Goal: Communication & Community: Answer question/provide support

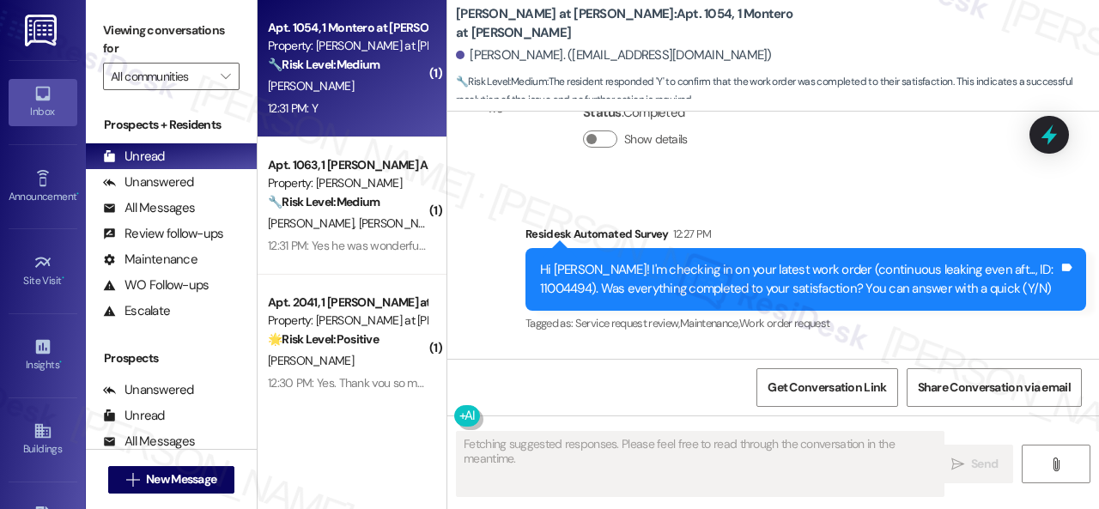
scroll to position [1424, 0]
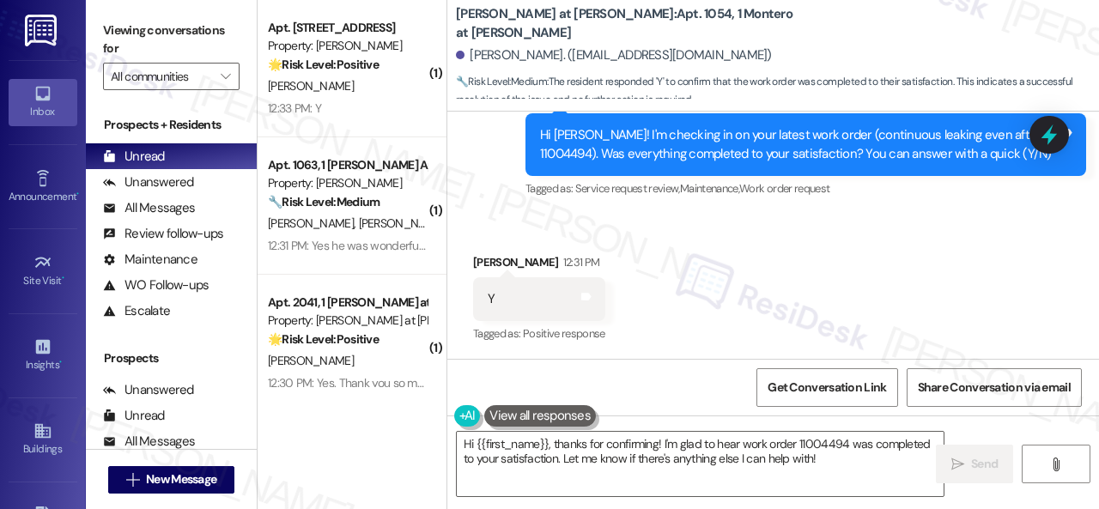
click at [481, 166] on div "Survey, sent via SMS Residesk Automated Survey 12:27 PM Hi [PERSON_NAME]! I'm c…" at bounding box center [774, 133] width 652 height 163
click at [347, 399] on div "( 1 ) Apt. 159, 1 Merino Apts LLLP Property: [PERSON_NAME] 🌟 Risk Level: Positi…" at bounding box center [679, 254] width 842 height 509
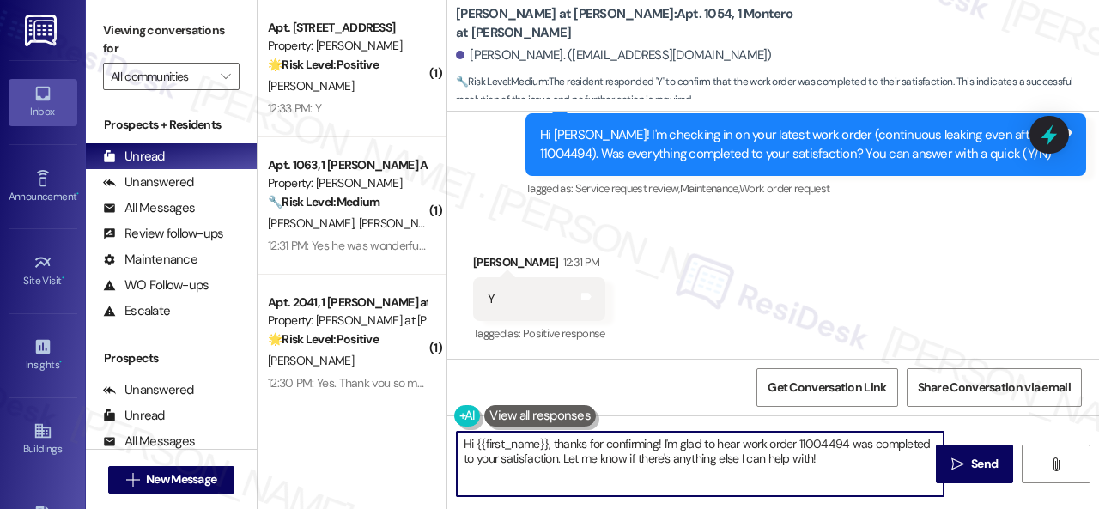
paste textarea "We're glad to hear the issue's been resolved! If {{property}} has met your expe…"
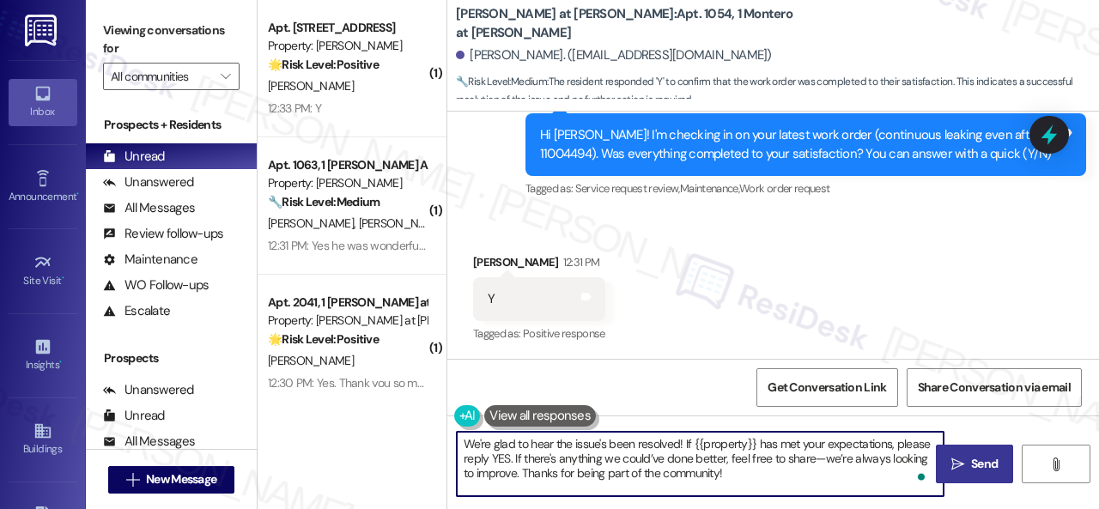
type textarea "We're glad to hear the issue's been resolved! If {{property}} has met your expe…"
click at [978, 460] on span "Send" at bounding box center [984, 464] width 27 height 18
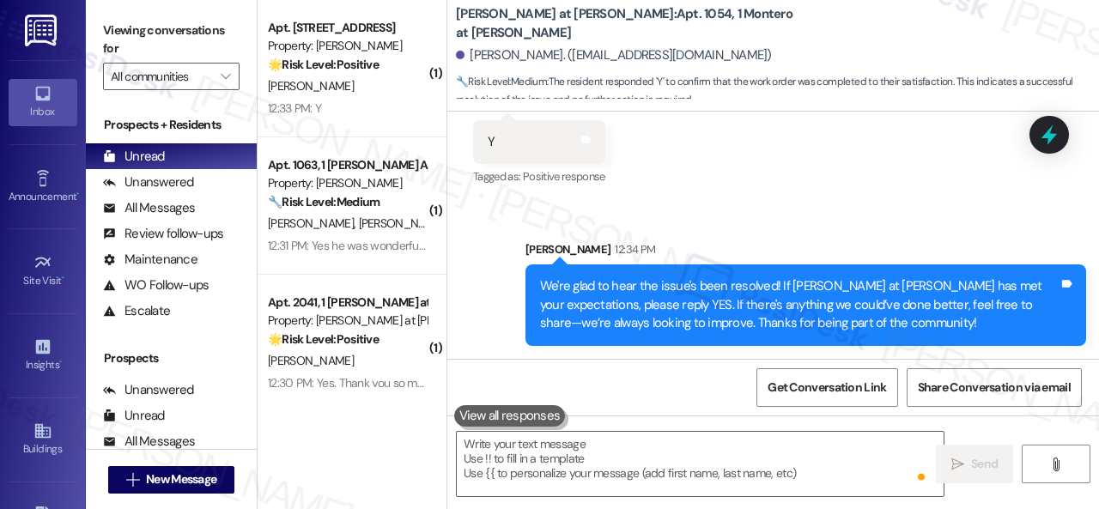
scroll to position [1582, 0]
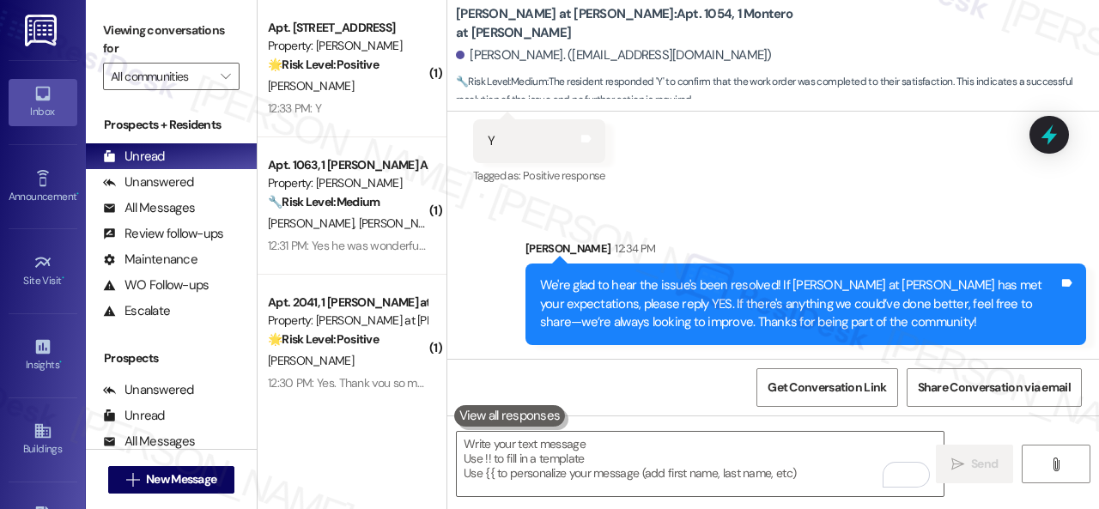
click at [362, 392] on div "( 1 ) Apt. 159, 1 Merino Apts LLLP Property: [PERSON_NAME] 🌟 Risk Level: Positi…" at bounding box center [352, 254] width 189 height 509
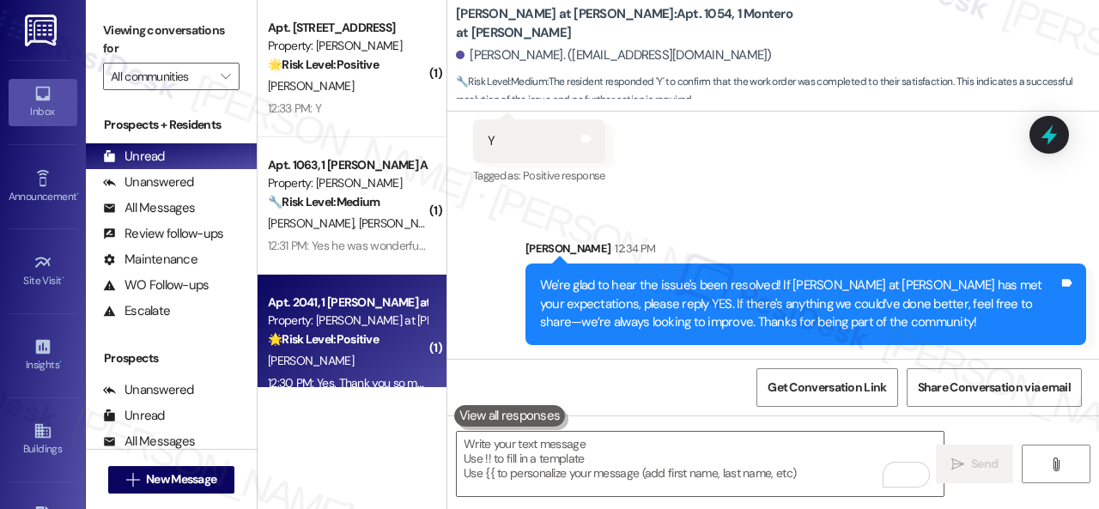
click at [366, 370] on div "[PERSON_NAME]" at bounding box center [347, 360] width 162 height 21
type textarea "Fetching suggested responses. Please feel free to read through the conversation…"
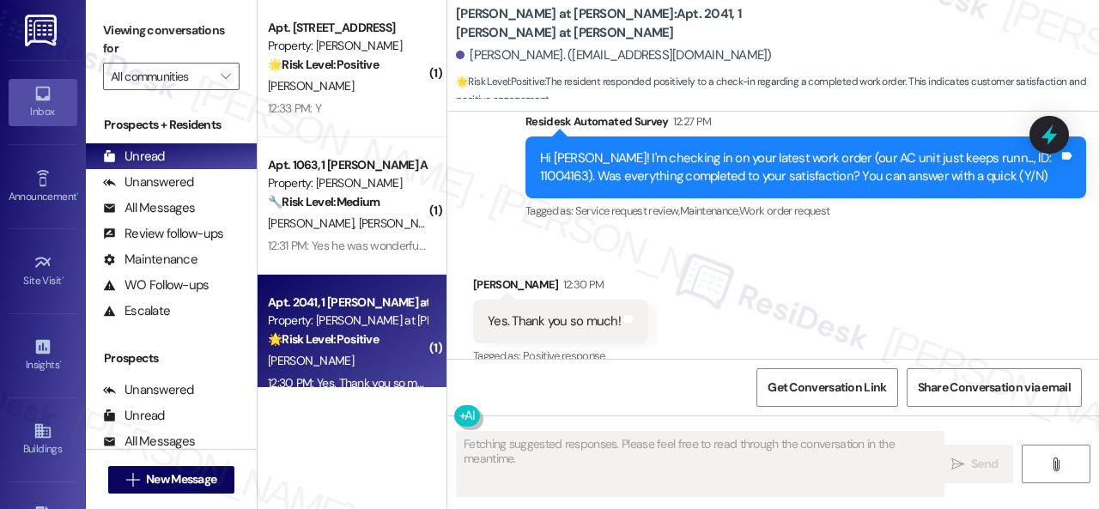
scroll to position [2948, 0]
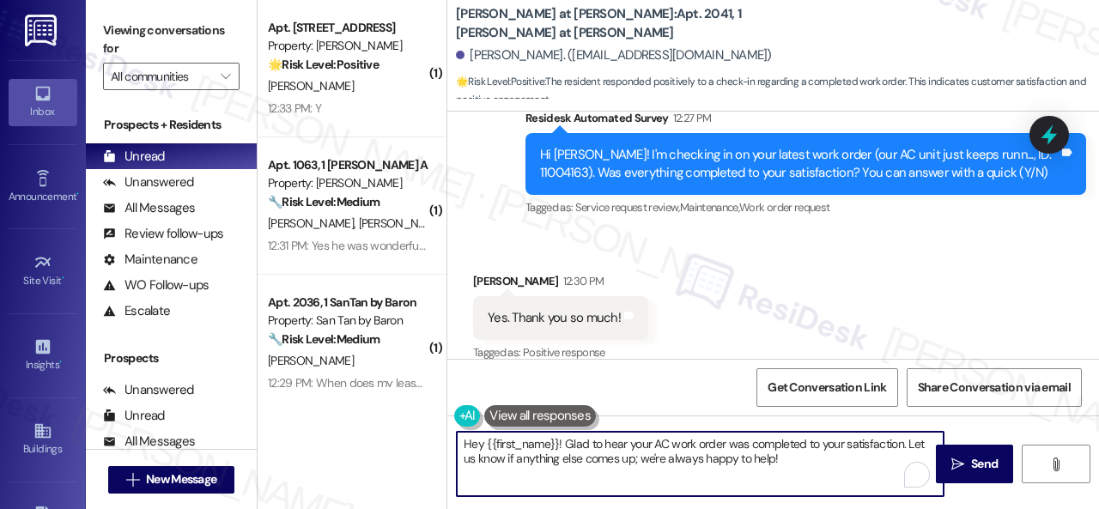
drag, startPoint x: 797, startPoint y: 463, endPoint x: 387, endPoint y: 403, distance: 415.0
click at [387, 403] on div "( 1 ) Apt. 159, 1 Merino Apts LLLP Property: [PERSON_NAME] 🌟 Risk Level: Positi…" at bounding box center [679, 254] width 842 height 509
paste textarea "We're glad to hear the issue's been resolved! If {{property}} has met your expe…"
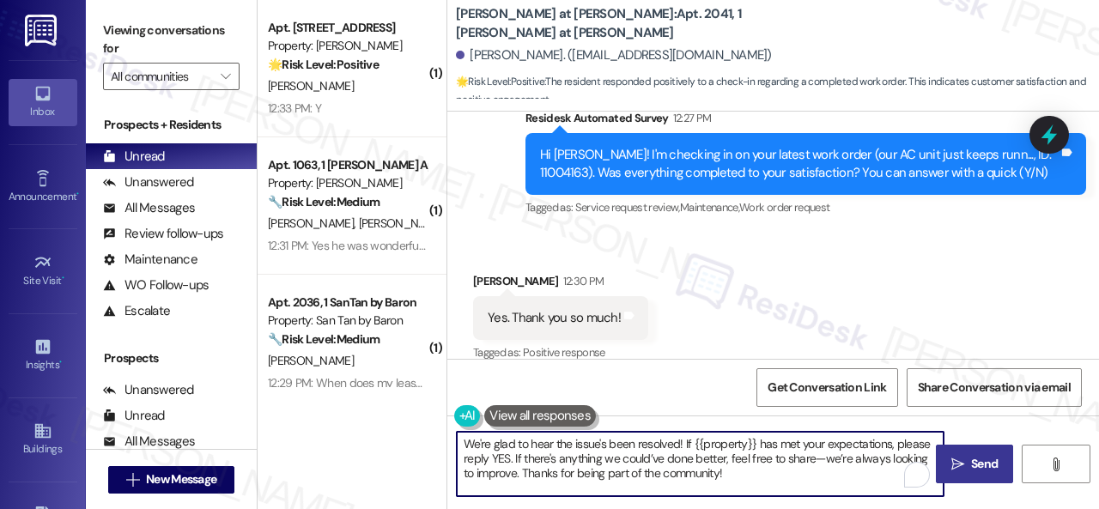
type textarea "We're glad to hear the issue's been resolved! If {{property}} has met your expe…"
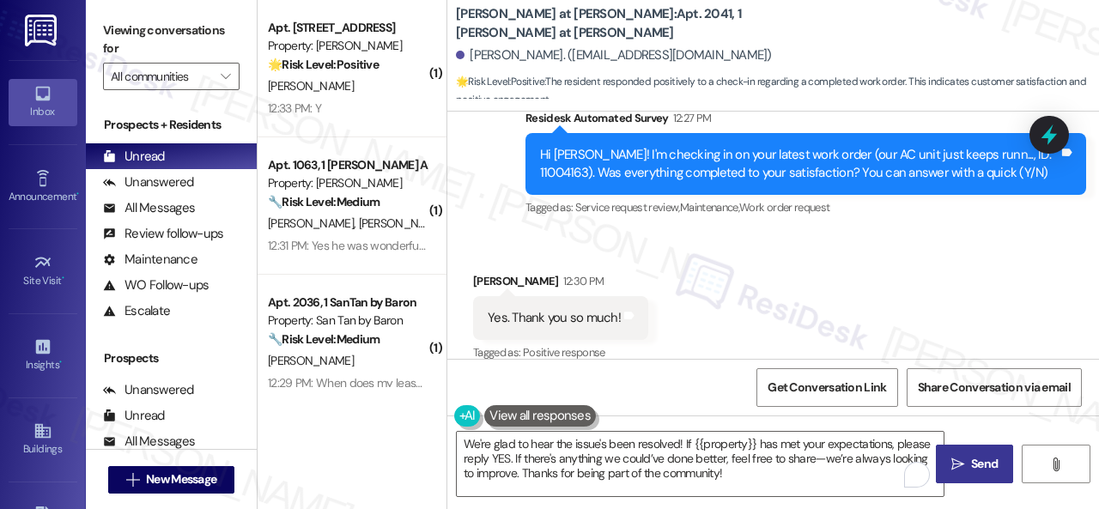
click at [984, 465] on span "Send" at bounding box center [984, 464] width 27 height 18
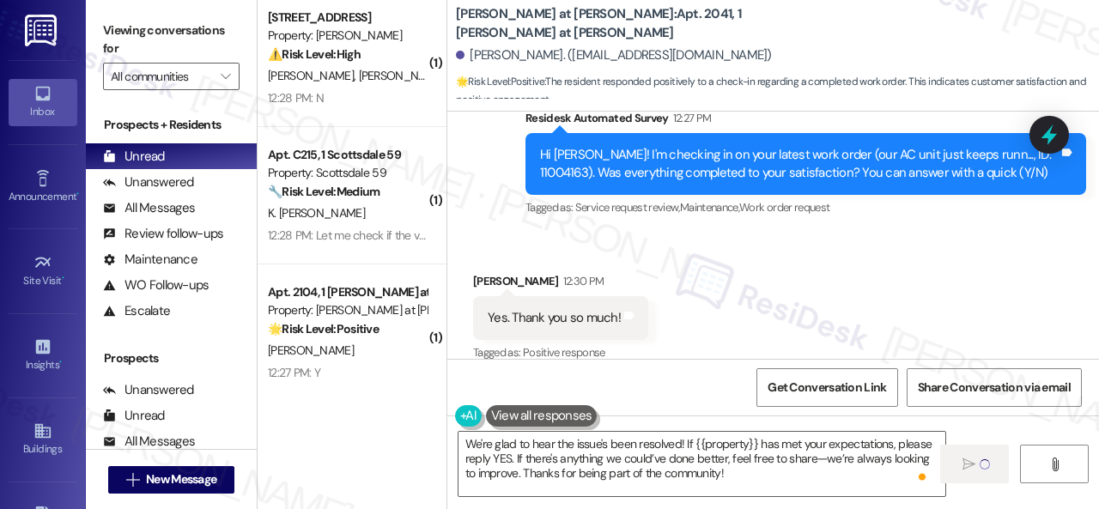
scroll to position [429, 0]
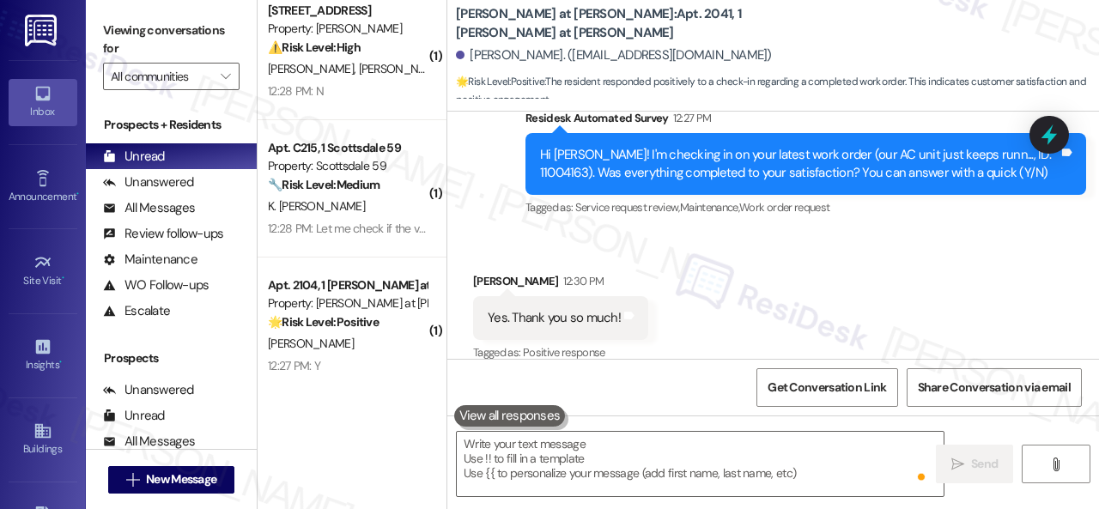
click at [404, 343] on div "[PERSON_NAME]" at bounding box center [347, 343] width 162 height 21
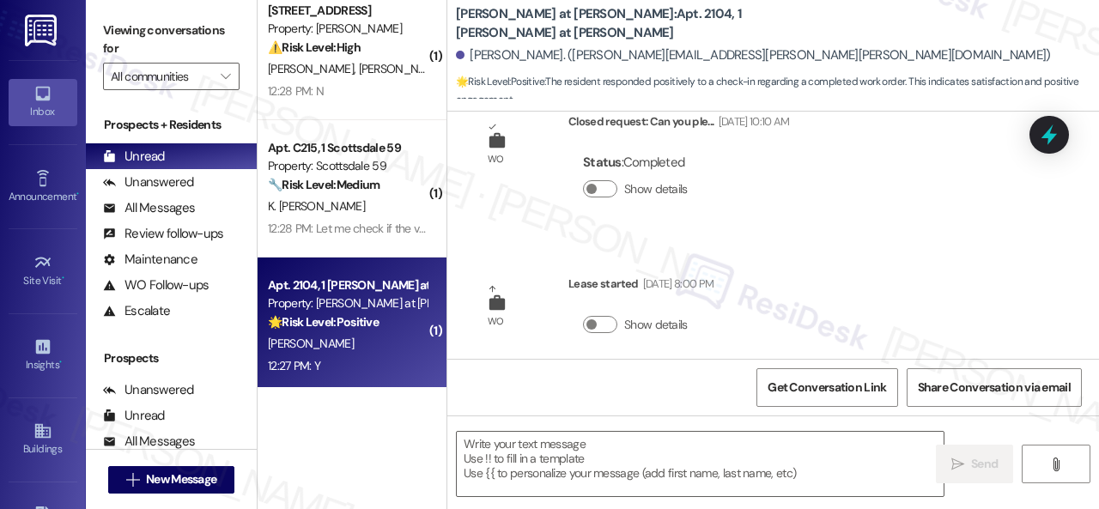
type textarea "Fetching suggested responses. Please feel free to read through the conversation…"
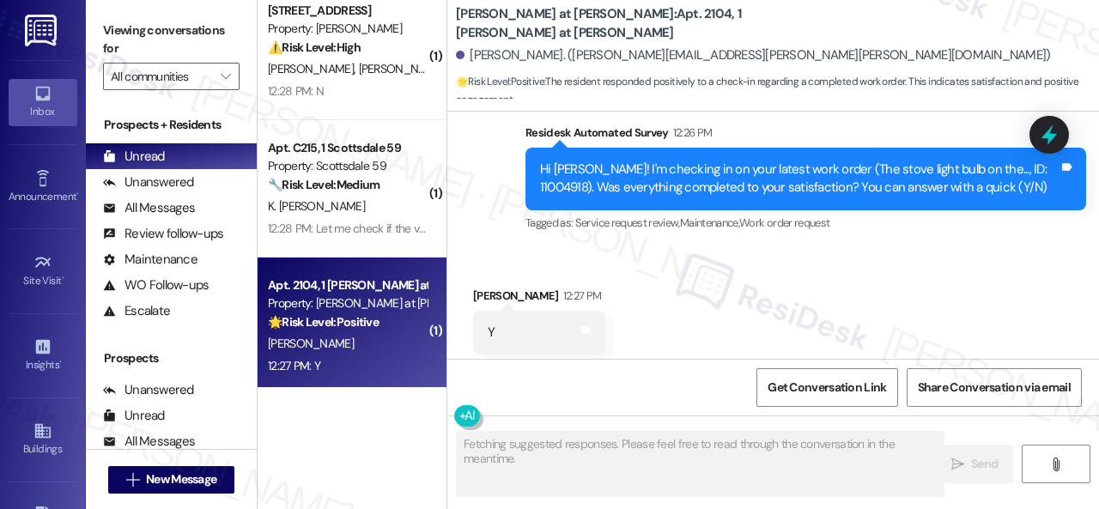
scroll to position [935, 0]
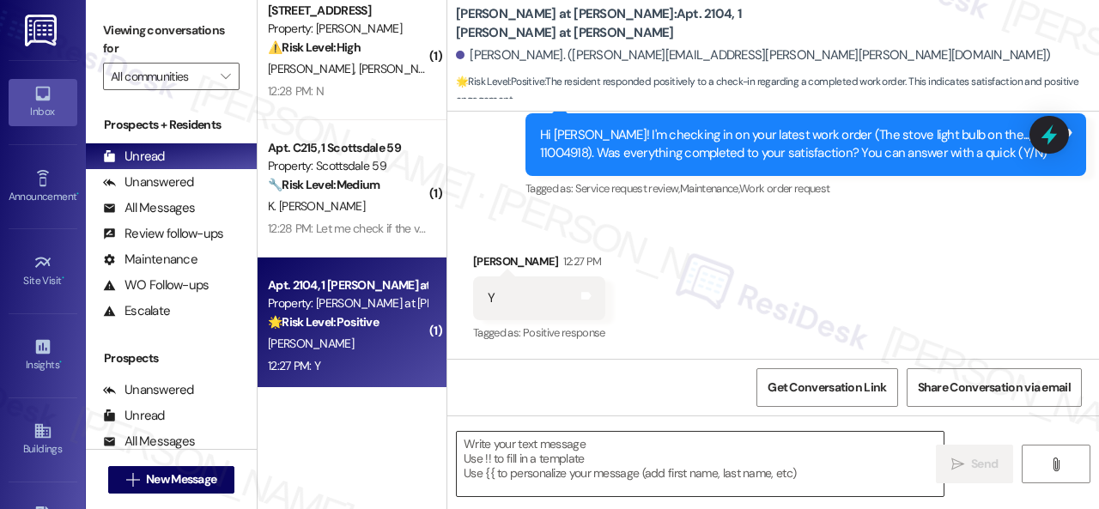
click at [582, 460] on textarea at bounding box center [700, 464] width 487 height 64
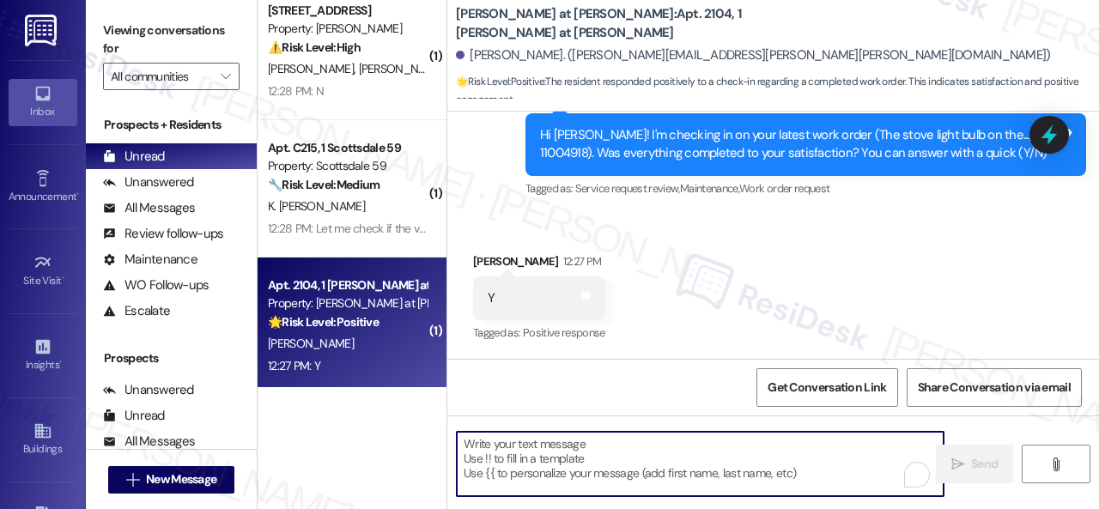
paste textarea "We're glad to hear the issue's been resolved! If {{property}} has met your expe…"
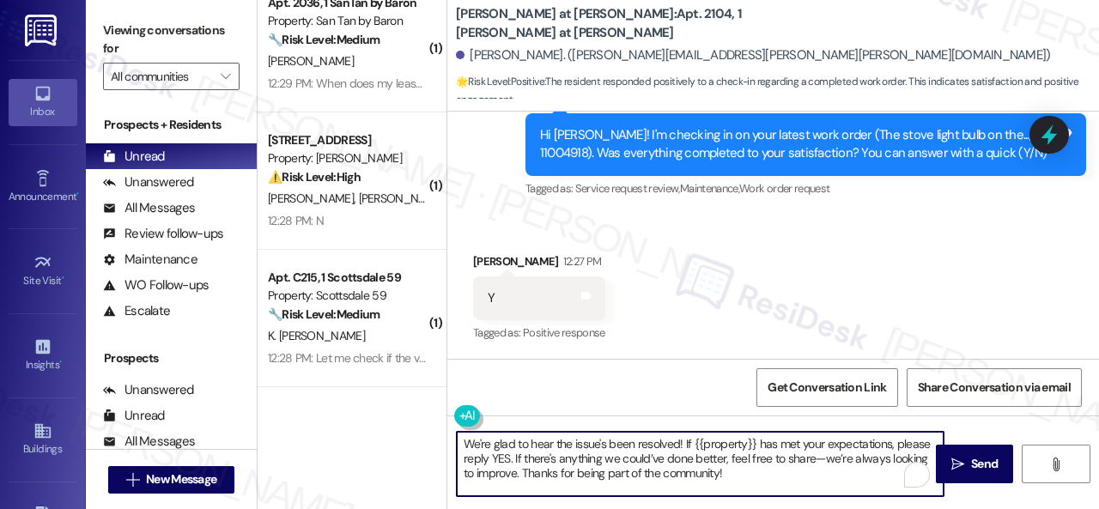
scroll to position [299, 0]
type textarea "We're glad to hear the issue's been resolved! If {{property}} has met your expe…"
click at [959, 466] on span " Send" at bounding box center [975, 464] width 54 height 18
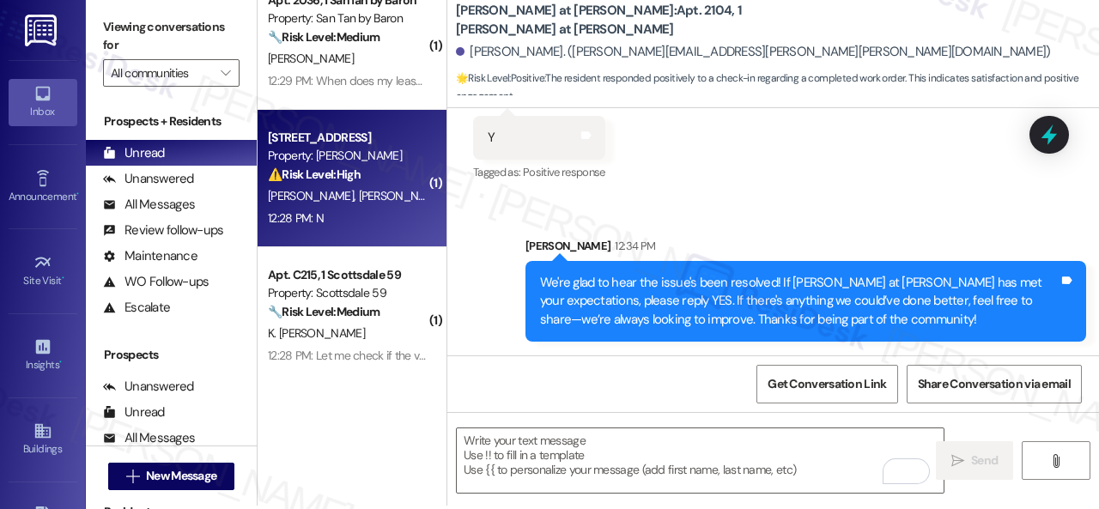
scroll to position [5, 0]
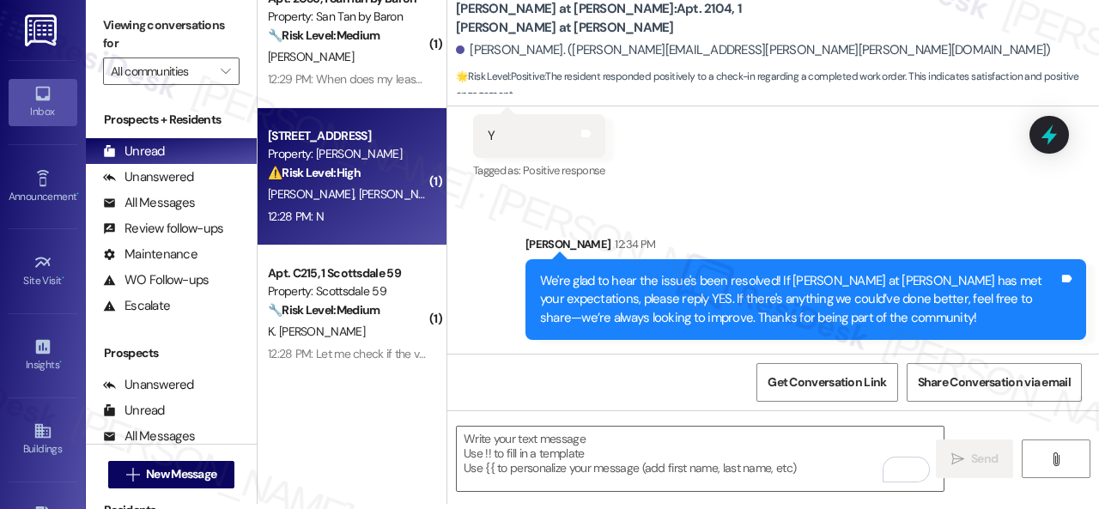
click at [374, 216] on div "12:28 PM: N 12:28 PM: N" at bounding box center [347, 216] width 162 height 21
type textarea "Fetching suggested responses. Please feel free to read through the conversation…"
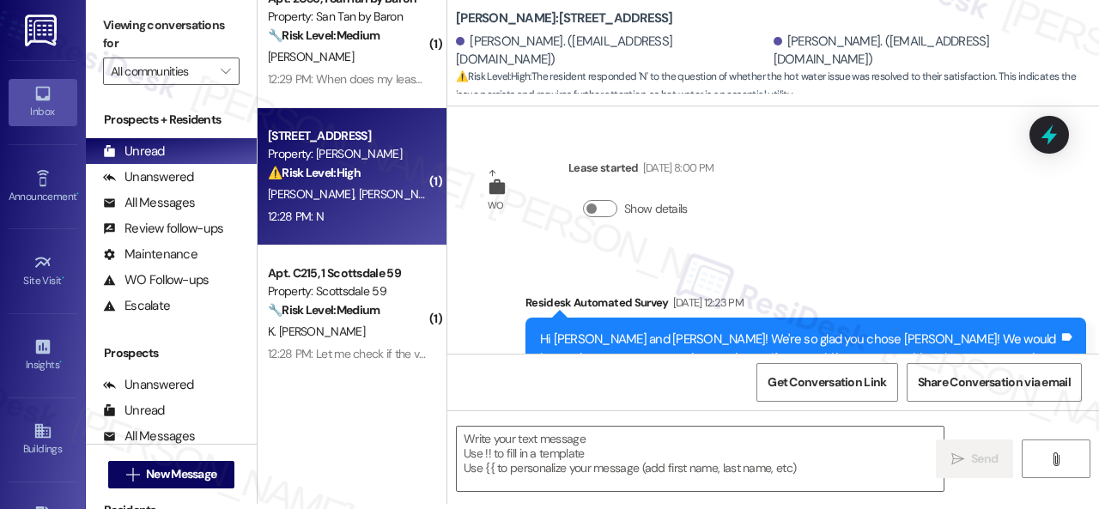
scroll to position [0, 0]
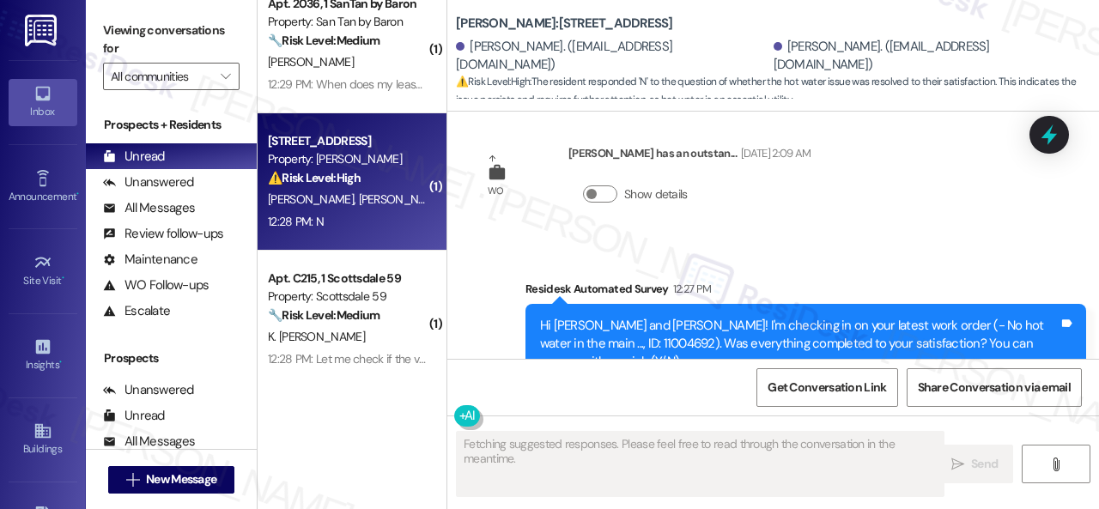
click at [698, 507] on div "Fetching suggested responses. Please feel free to read through the conversation…" at bounding box center [774, 480] width 652 height 129
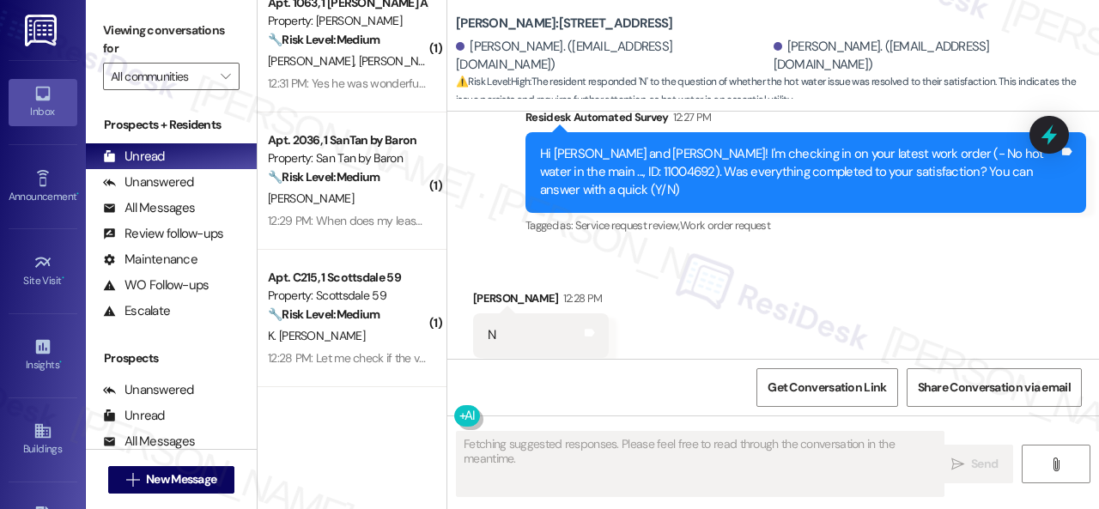
scroll to position [161, 0]
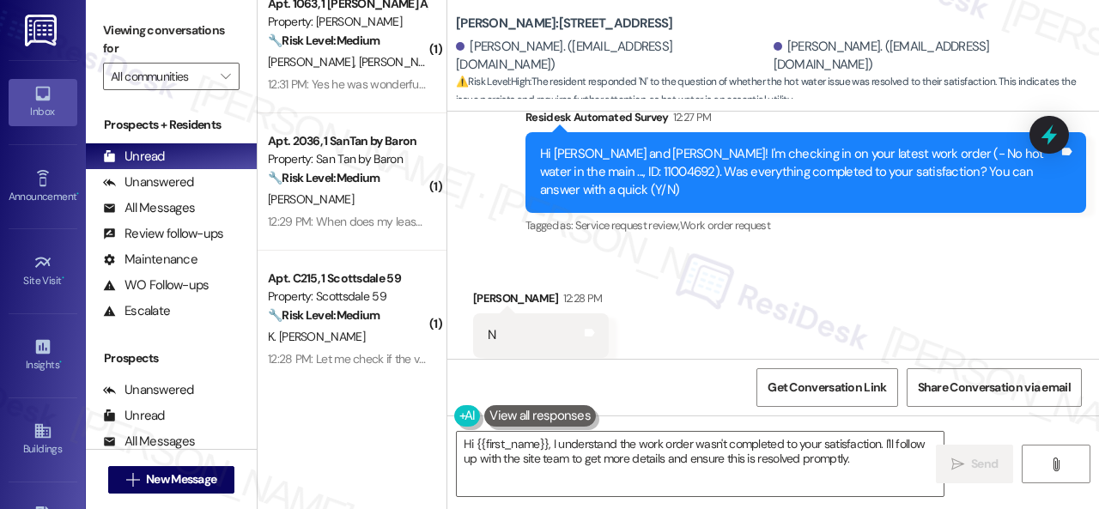
drag, startPoint x: 546, startPoint y: 219, endPoint x: 546, endPoint y: 274, distance: 55.0
click at [546, 251] on div "Received via SMS [PERSON_NAME] 12:28 PM N Tags and notes Tagged as: Negative re…" at bounding box center [774, 323] width 652 height 145
click at [563, 460] on textarea "Hi {{first_name}}, I understand the work order wasn't completed to your satisfa…" at bounding box center [700, 464] width 487 height 64
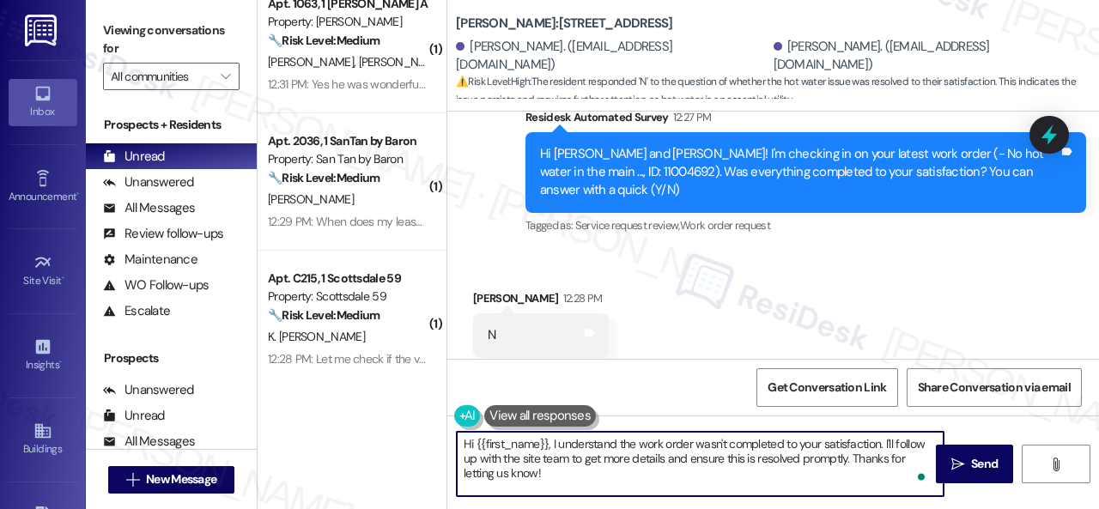
paste textarea "I'm sorry that the work order wasn't completed to your satisfaction. Can you pl…"
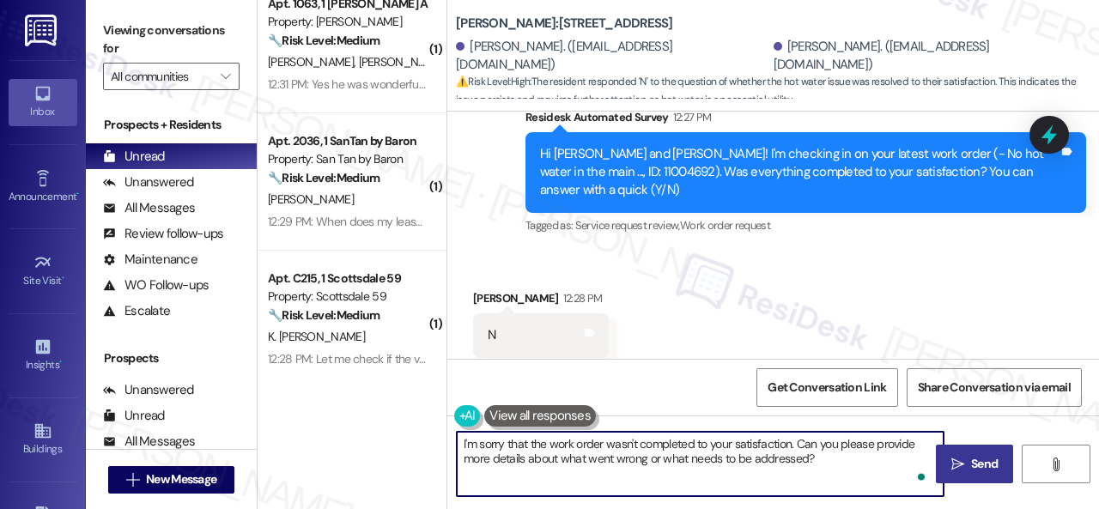
type textarea "I'm sorry that the work order wasn't completed to your satisfaction. Can you pl…"
click at [958, 455] on span " Send" at bounding box center [975, 464] width 54 height 18
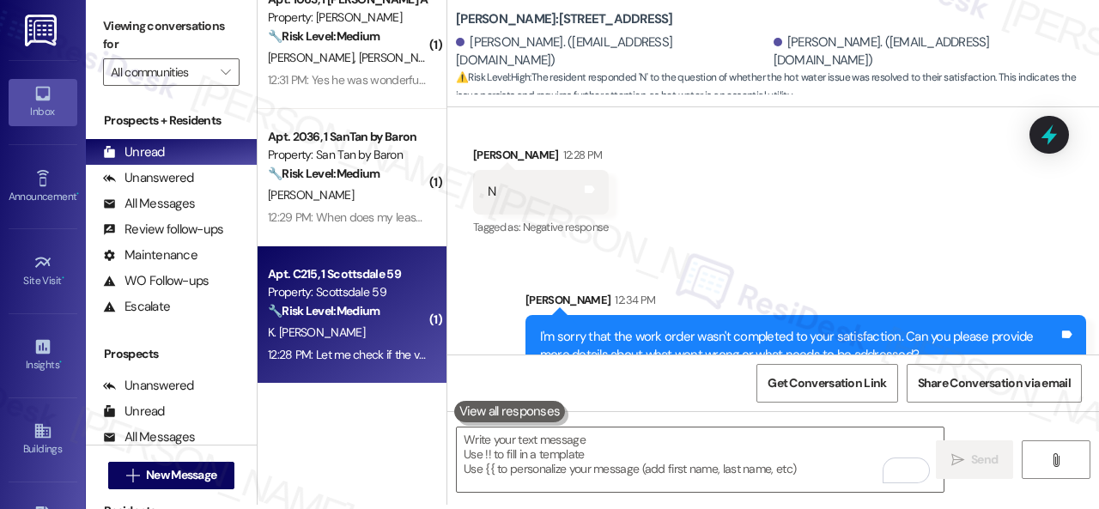
scroll to position [5, 0]
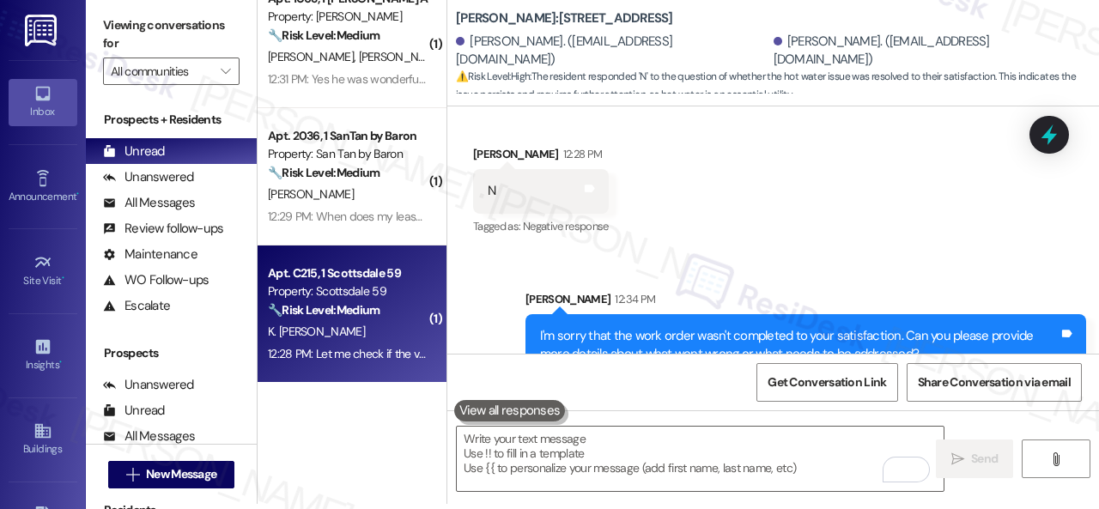
click at [378, 350] on div "12:28 PM: Let me check if the ventilator is working later and I'll let you know…" at bounding box center [451, 353] width 366 height 15
type textarea "Fetching suggested responses. Please feel free to read through the conversation…"
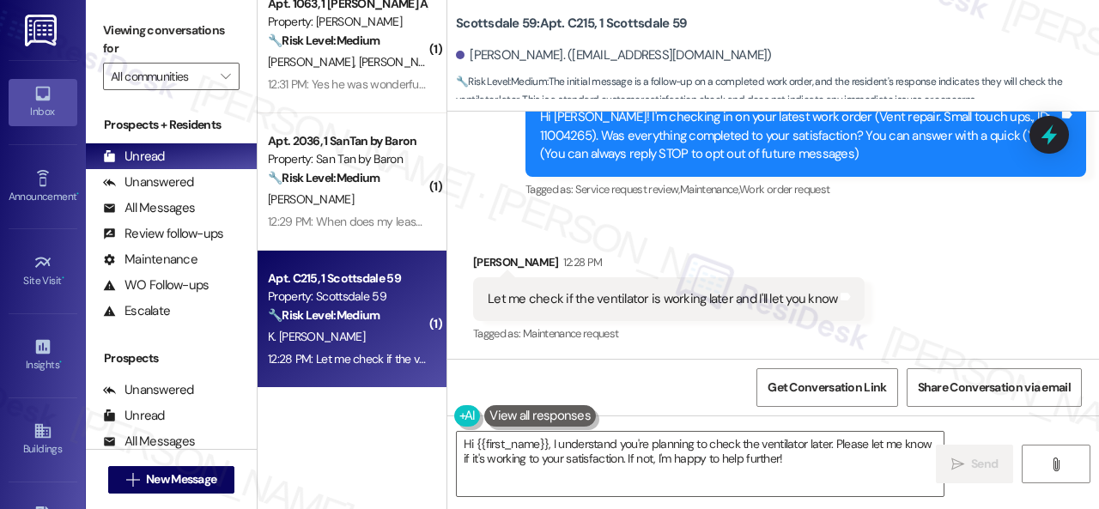
scroll to position [24, 0]
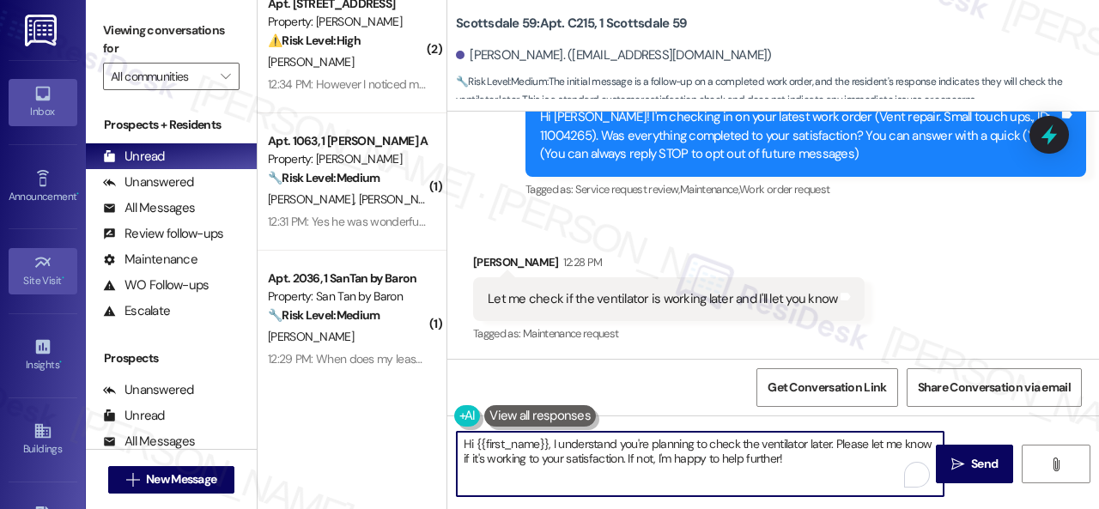
drag, startPoint x: 429, startPoint y: 387, endPoint x: 77, endPoint y: 283, distance: 367.4
click at [107, 332] on div "Viewing conversations for All communities  Prospects + Residents Unread (0) Un…" at bounding box center [593, 254] width 1014 height 509
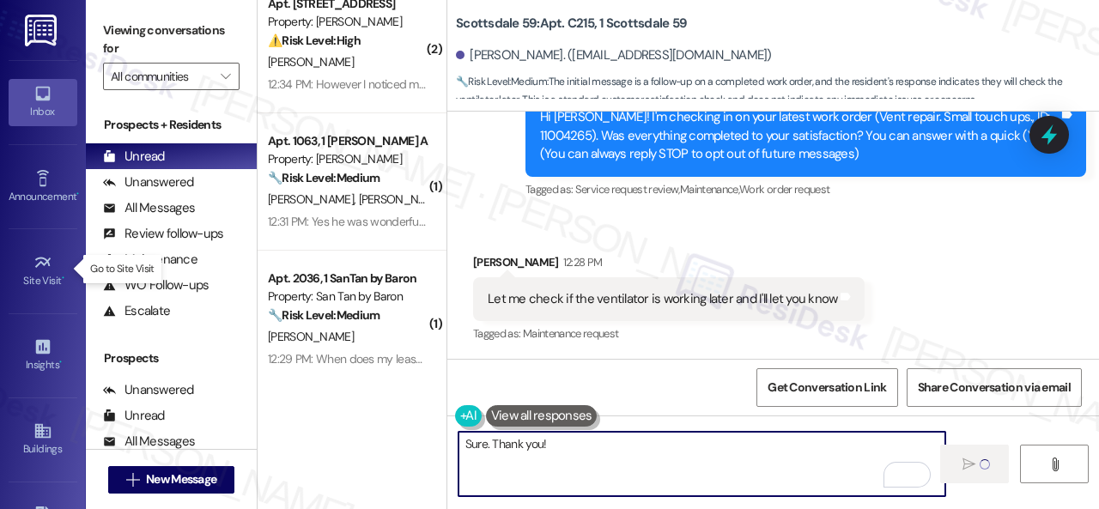
type textarea "Fetching suggested responses. Please feel free to read through the conversation…"
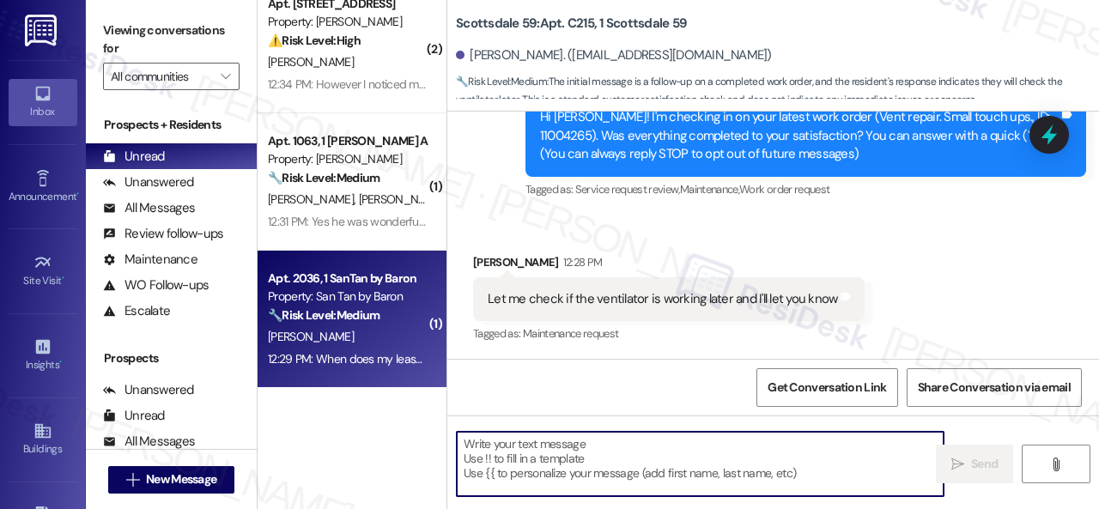
click at [359, 331] on div "[PERSON_NAME]" at bounding box center [347, 336] width 162 height 21
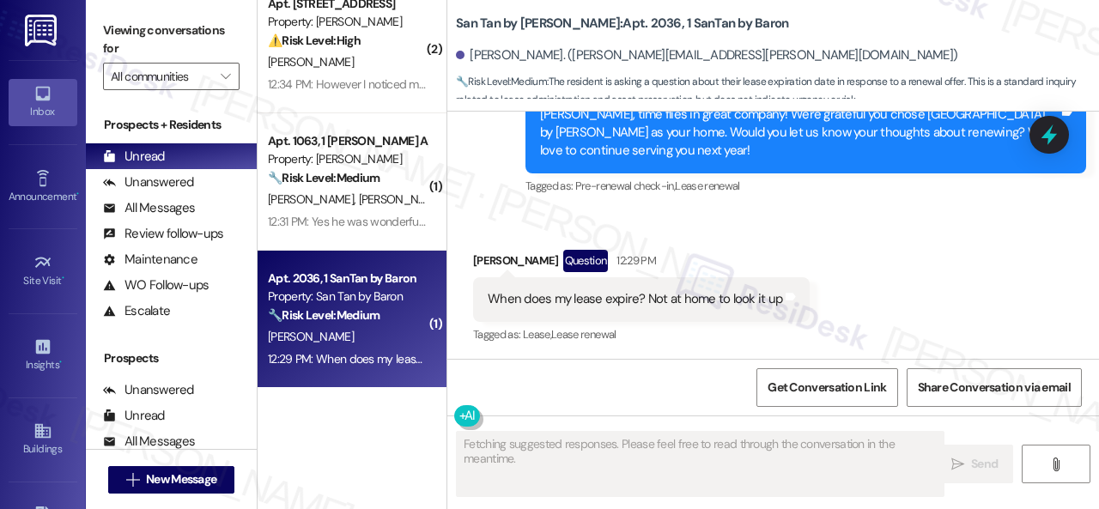
scroll to position [0, 0]
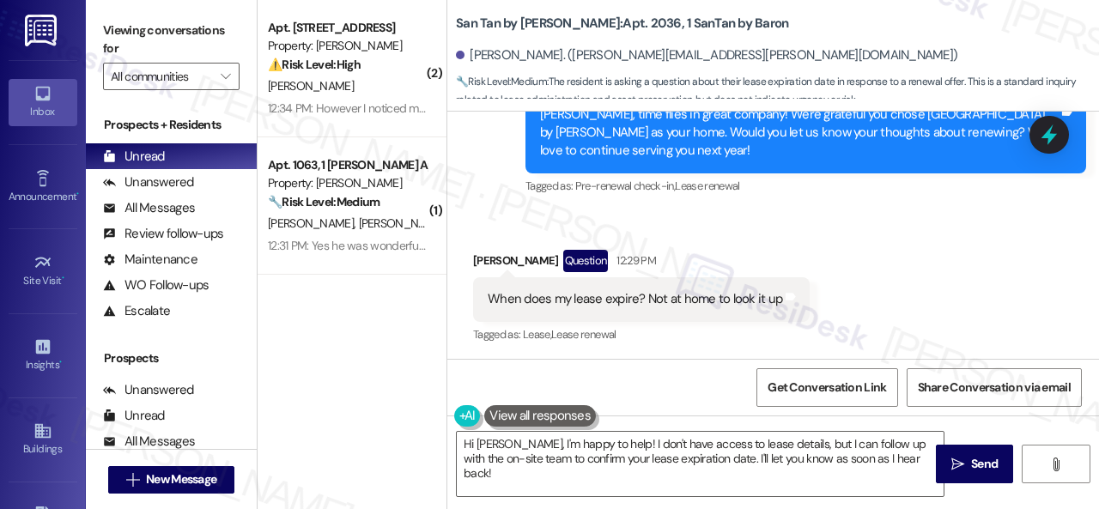
click at [1007, 295] on div "Received via SMS [PERSON_NAME] Question 12:29 PM When does my lease expire? Not…" at bounding box center [774, 285] width 652 height 149
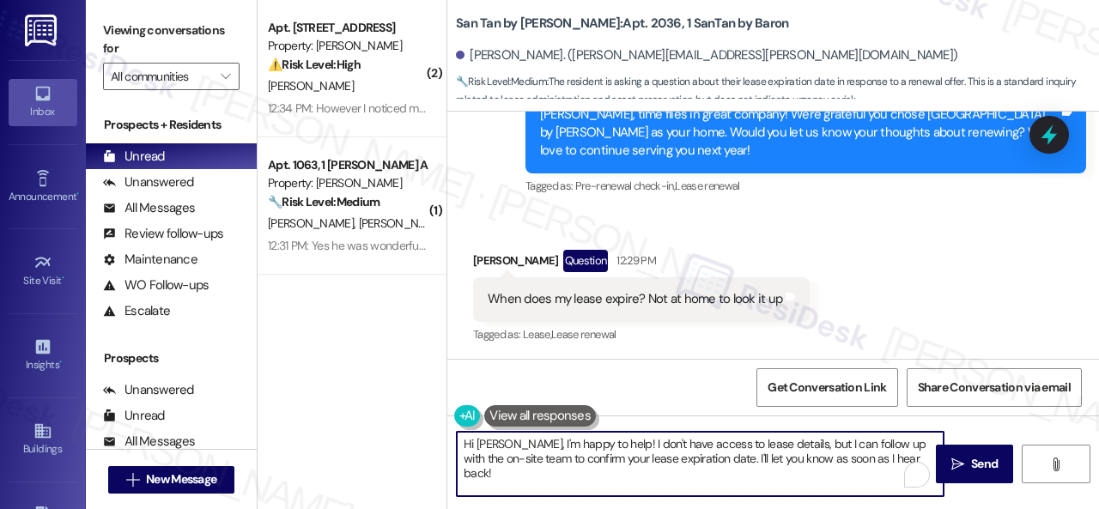
drag, startPoint x: 900, startPoint y: 461, endPoint x: 244, endPoint y: 372, distance: 662.3
click at [244, 372] on div "Viewing conversations for All communities  Prospects + Residents Unread (0) Un…" at bounding box center [593, 254] width 1014 height 509
paste textarea "I will forward your inquiry to the site team and get back to you as soon as I r…"
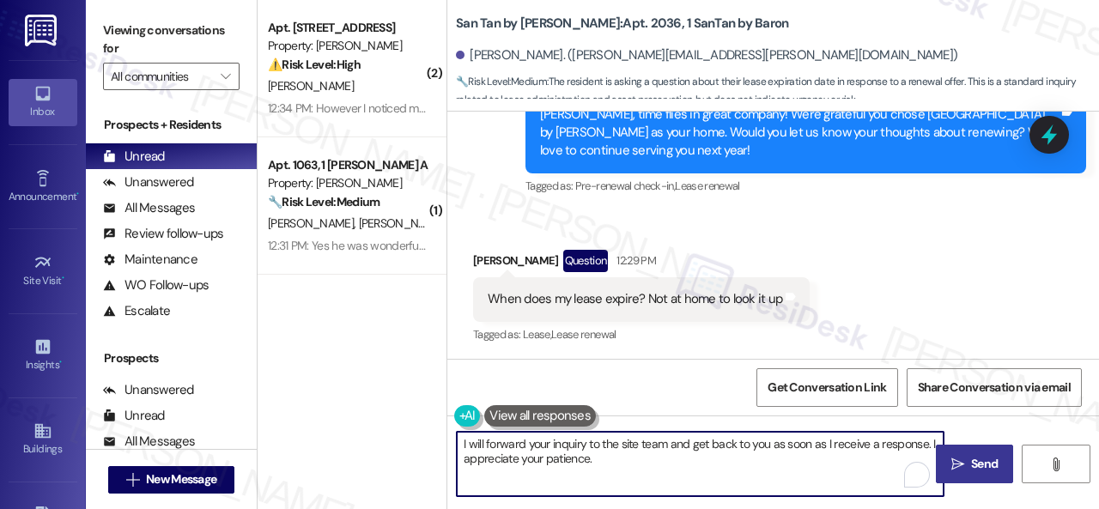
type textarea "I will forward your inquiry to the site team and get back to you as soon as I r…"
click at [957, 460] on icon "" at bounding box center [958, 465] width 13 height 14
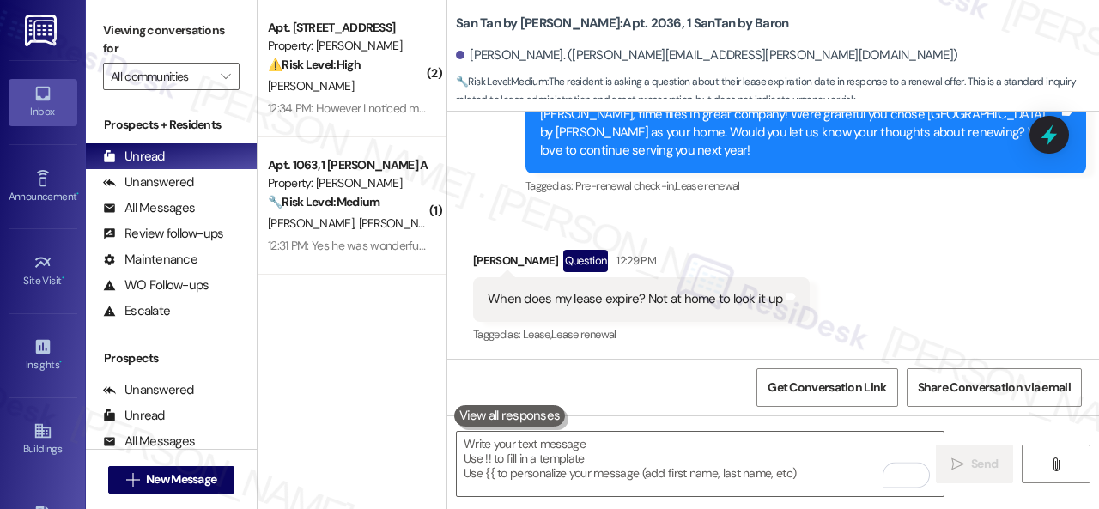
click at [911, 245] on div "Received via SMS [PERSON_NAME] Question 12:29 PM When does my lease expire? Not…" at bounding box center [774, 285] width 652 height 149
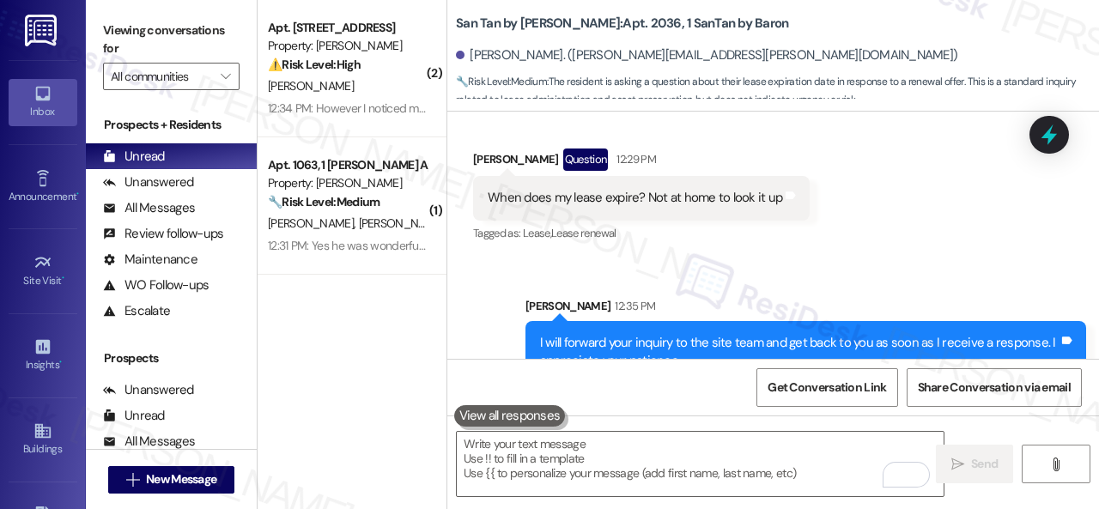
scroll to position [947, 0]
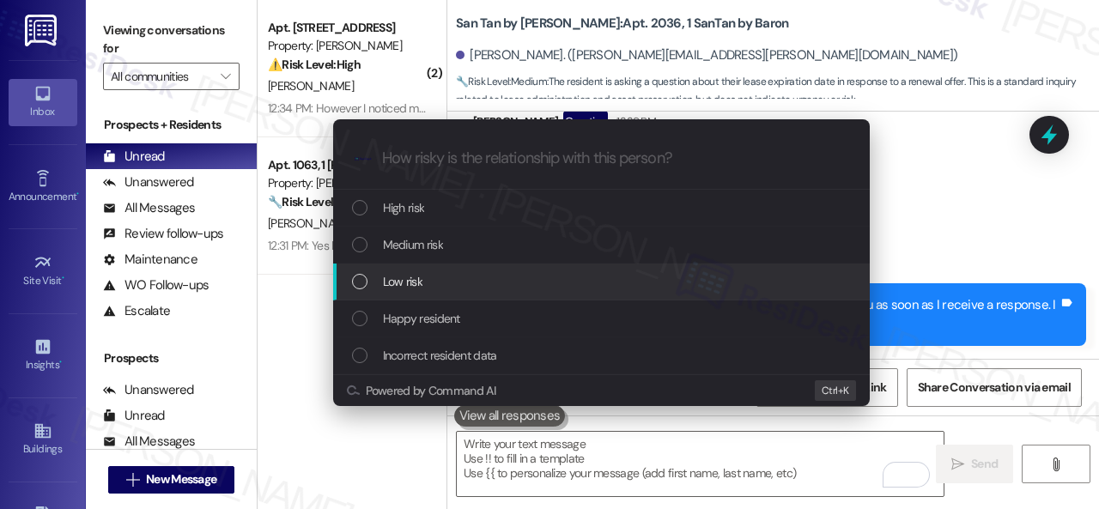
click at [383, 281] on span "Low risk" at bounding box center [403, 281] width 40 height 19
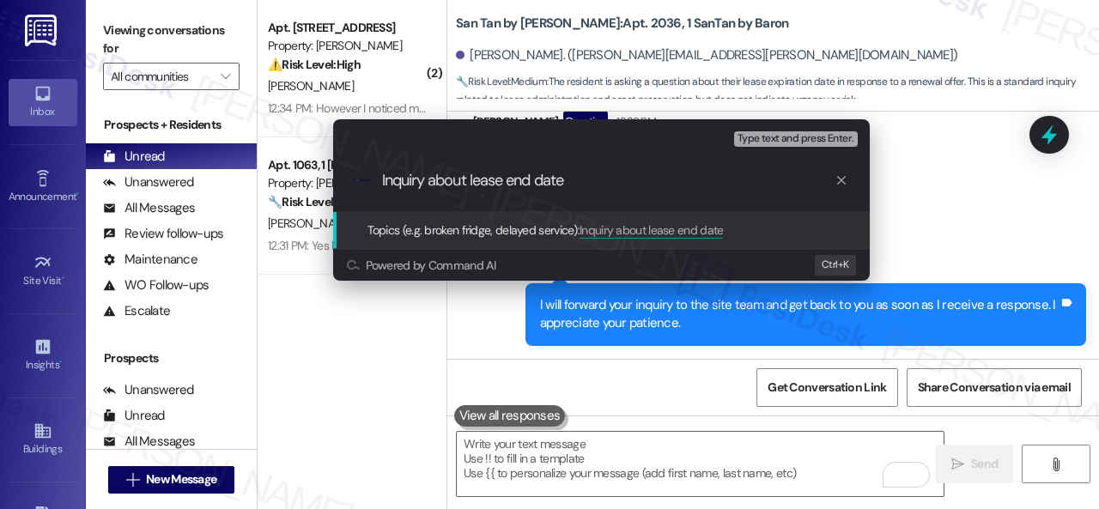
type input "Inquiry about lease end date."
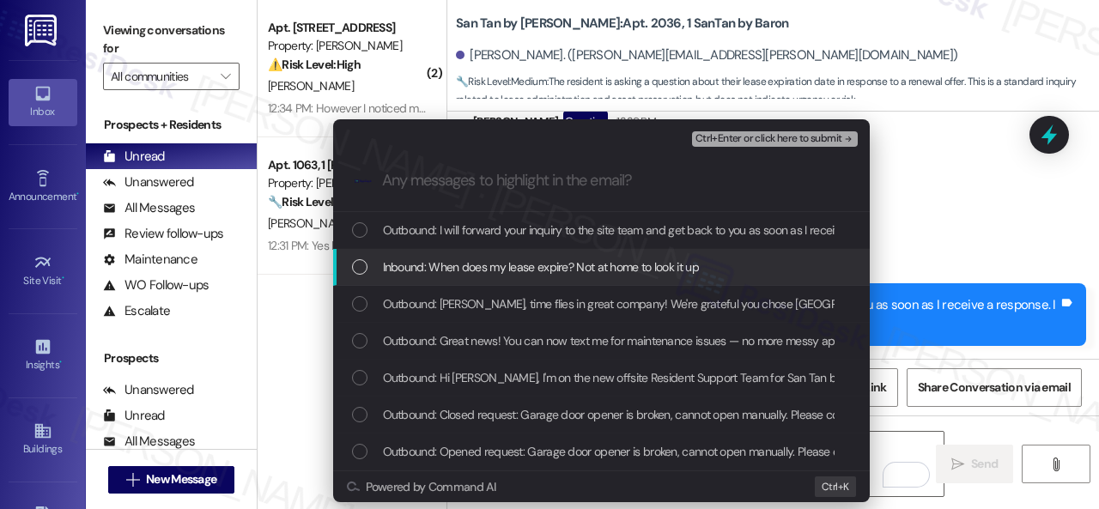
click at [511, 265] on span "Inbound: When does my lease expire? Not at home to look it up" at bounding box center [541, 267] width 316 height 19
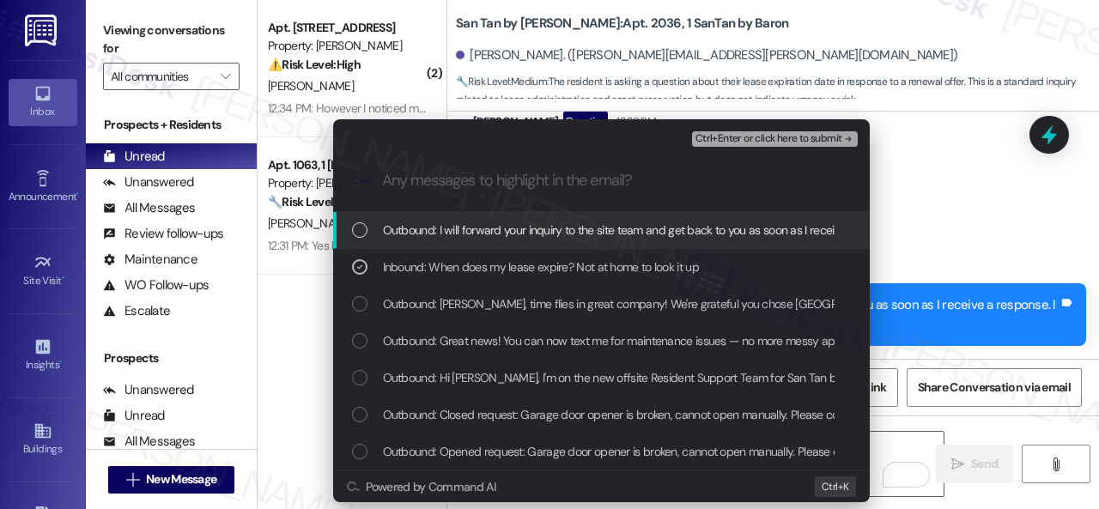
click at [706, 137] on span "Ctrl+Enter or click here to submit" at bounding box center [769, 139] width 147 height 12
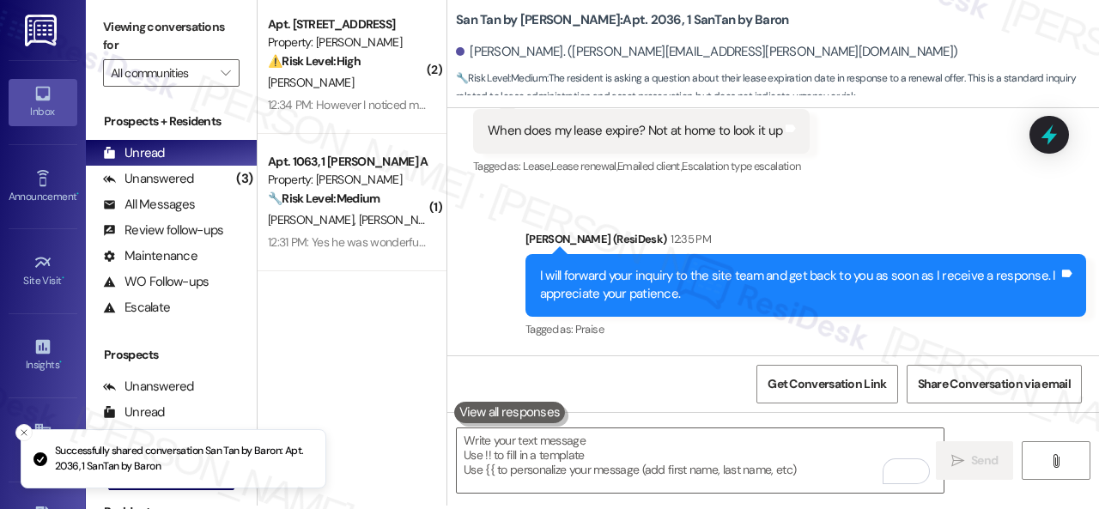
scroll to position [5, 0]
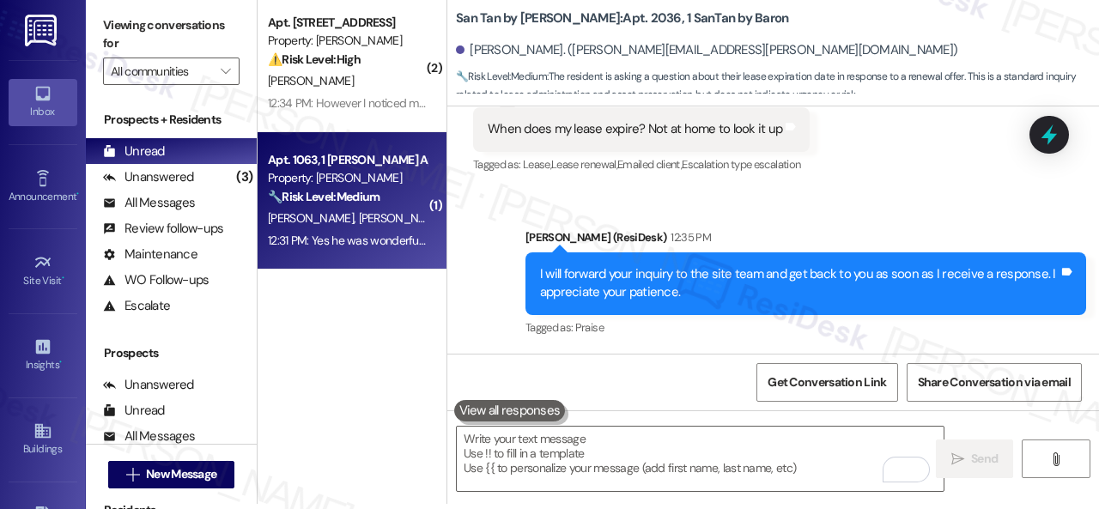
click at [405, 208] on div "[PERSON_NAME] [PERSON_NAME]" at bounding box center [347, 218] width 162 height 21
type textarea "Fetching suggested responses. Please feel free to read through the conversation…"
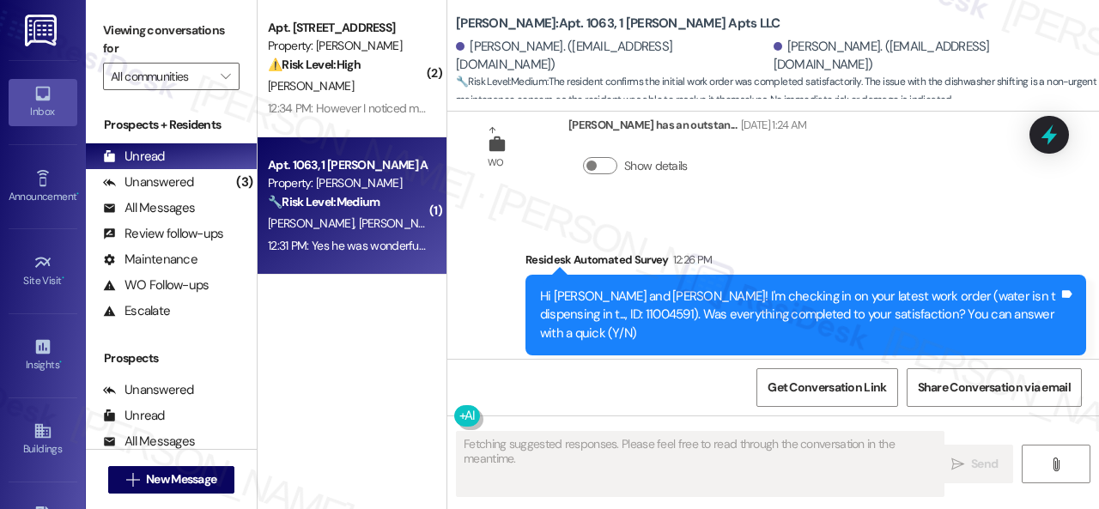
scroll to position [6747, 0]
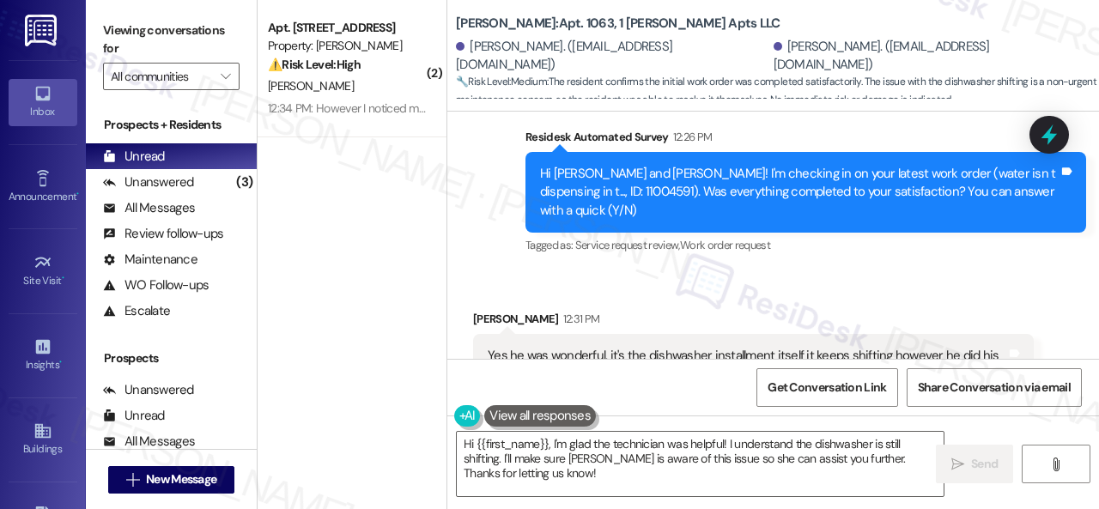
drag, startPoint x: 472, startPoint y: 190, endPoint x: 487, endPoint y: 295, distance: 105.8
click at [466, 198] on div "Lease started [DATE] 7:00 PM Survey, sent via SMS Residesk Automated Survey [DA…" at bounding box center [774, 235] width 652 height 247
click at [495, 472] on textarea "Hi {{first_name}}, I'm glad the technician was helpful! I understand the dishwa…" at bounding box center [700, 464] width 487 height 64
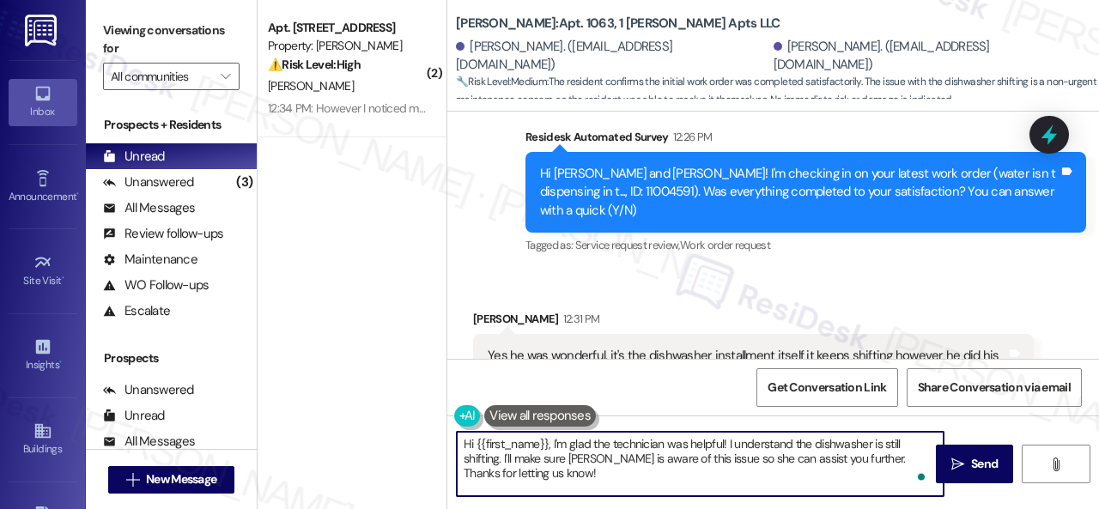
paste textarea "We're glad to hear the issue's been resolved! If {{property}} has met your expe…"
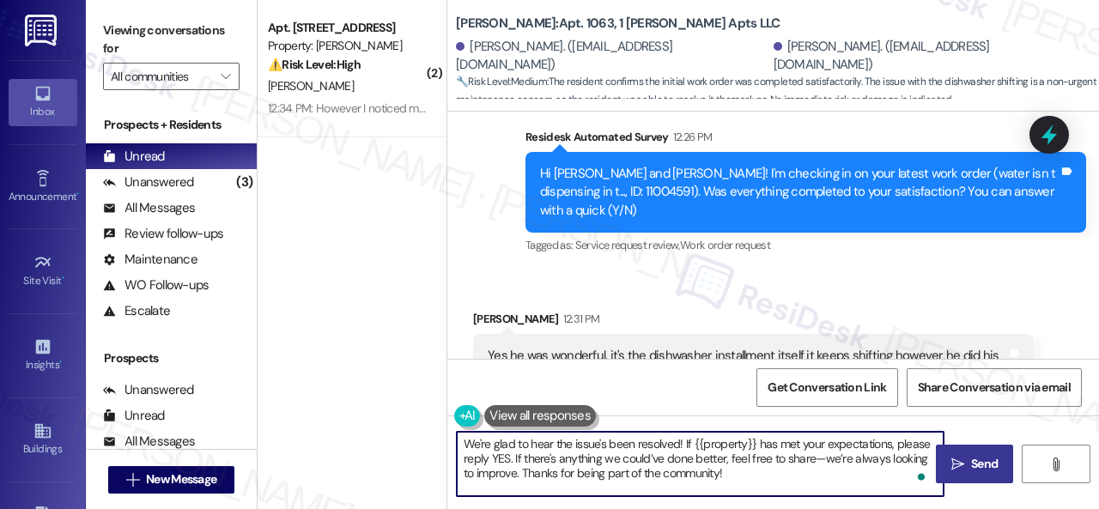
type textarea "We're glad to hear the issue's been resolved! If {{property}} has met your expe…"
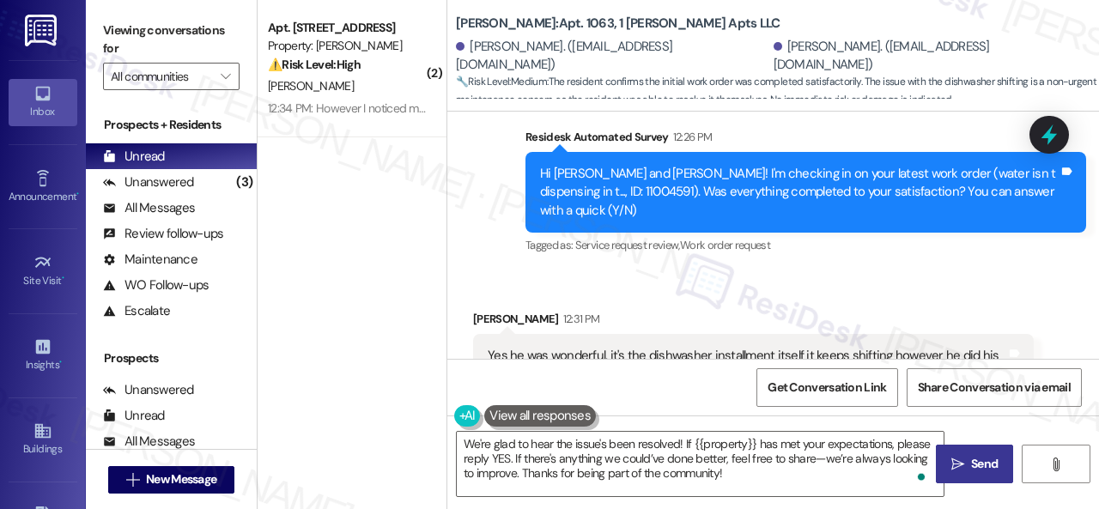
click at [964, 459] on span " Send" at bounding box center [975, 464] width 54 height 18
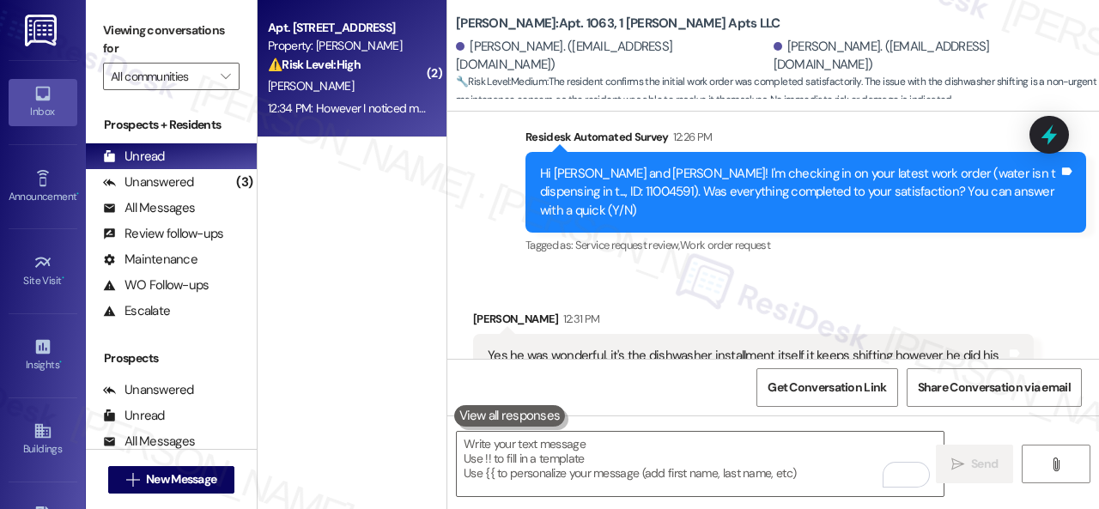
click at [369, 78] on div "[PERSON_NAME]" at bounding box center [347, 86] width 162 height 21
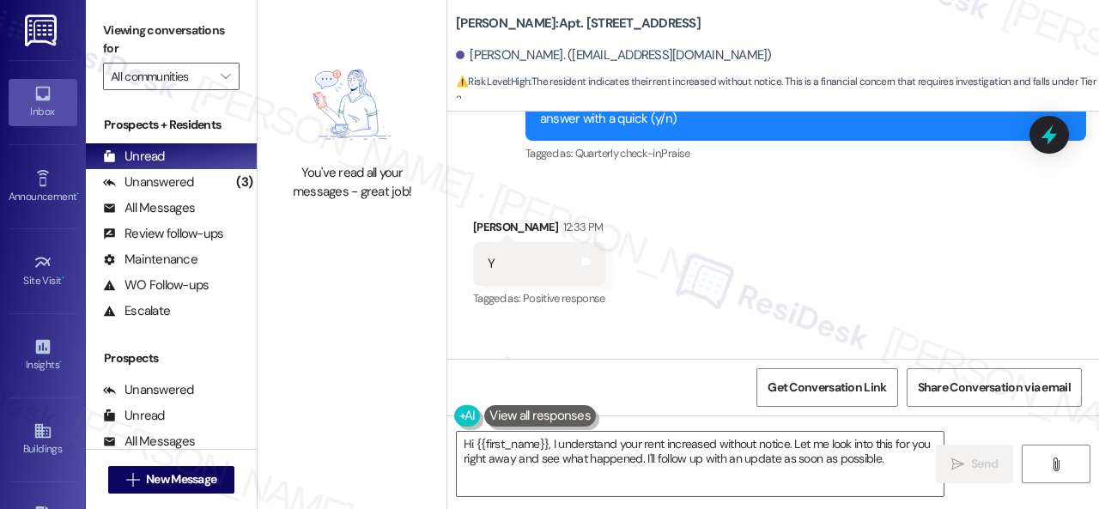
scroll to position [691, 0]
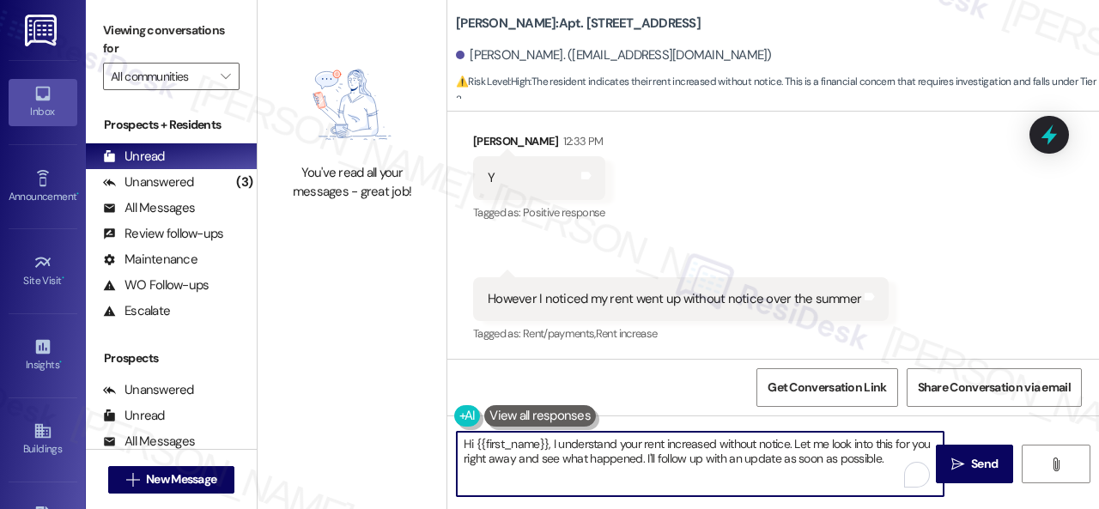
drag, startPoint x: 551, startPoint y: 447, endPoint x: 416, endPoint y: 441, distance: 135.8
click at [416, 441] on div "You've read all your messages - great job! [PERSON_NAME]: Apt. 159, 1 Merino Ap…" at bounding box center [679, 254] width 842 height 509
type textarea "I understand your rent increased without notice. Let me look into this for you …"
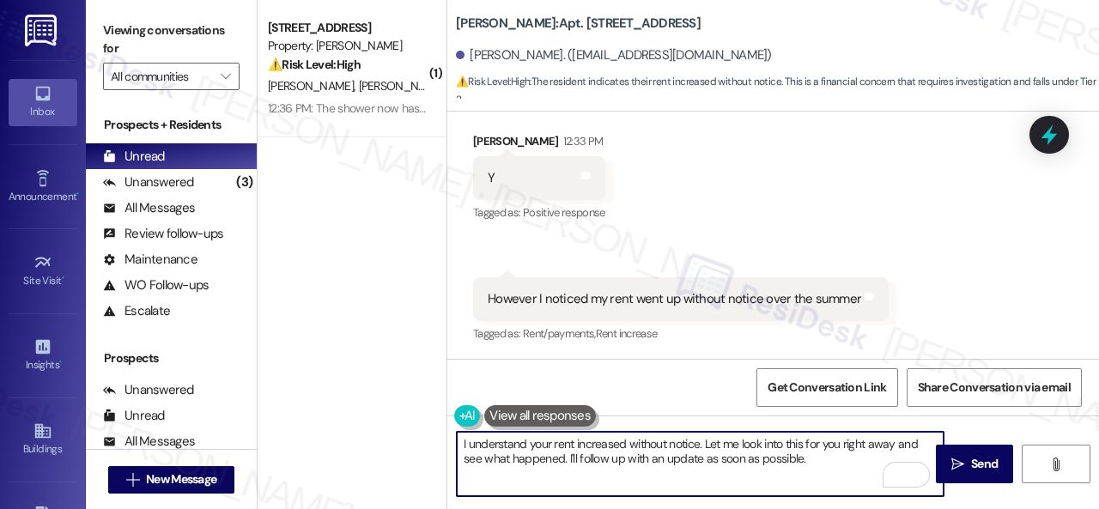
click at [817, 461] on textarea "I understand your rent increased without notice. Let me look into this for you …" at bounding box center [700, 464] width 487 height 64
click at [549, 439] on textarea "I understand your rent increased without notice. Let me look into this for you …" at bounding box center [700, 464] width 487 height 64
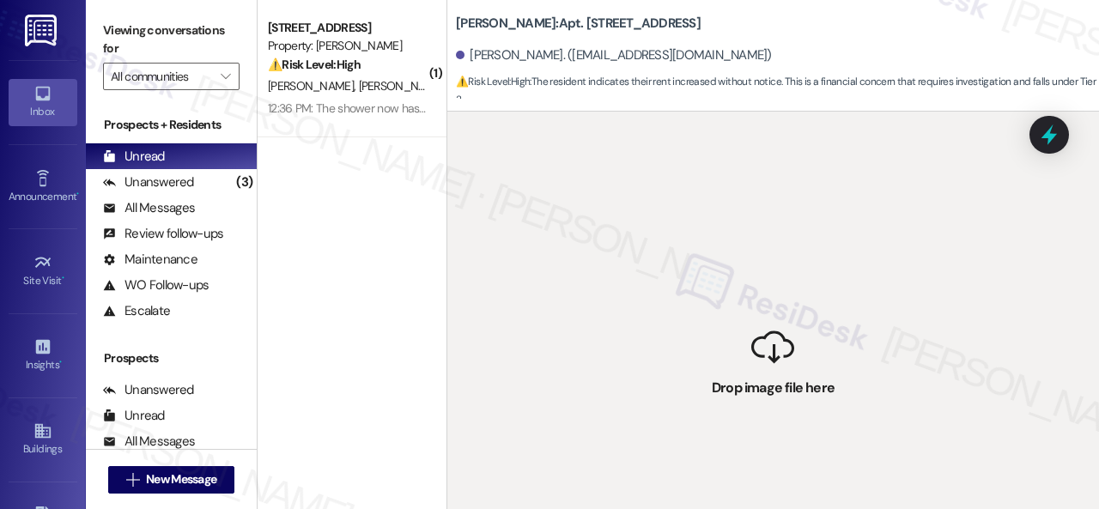
click at [546, 441] on div " Drop image file here" at bounding box center [774, 366] width 652 height 509
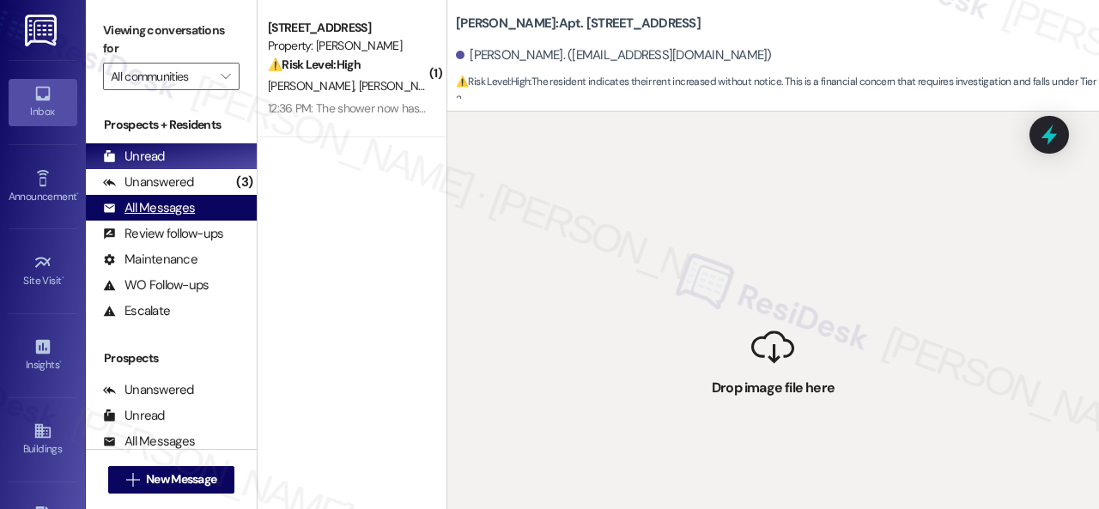
click at [129, 212] on div "All Messages" at bounding box center [149, 208] width 92 height 18
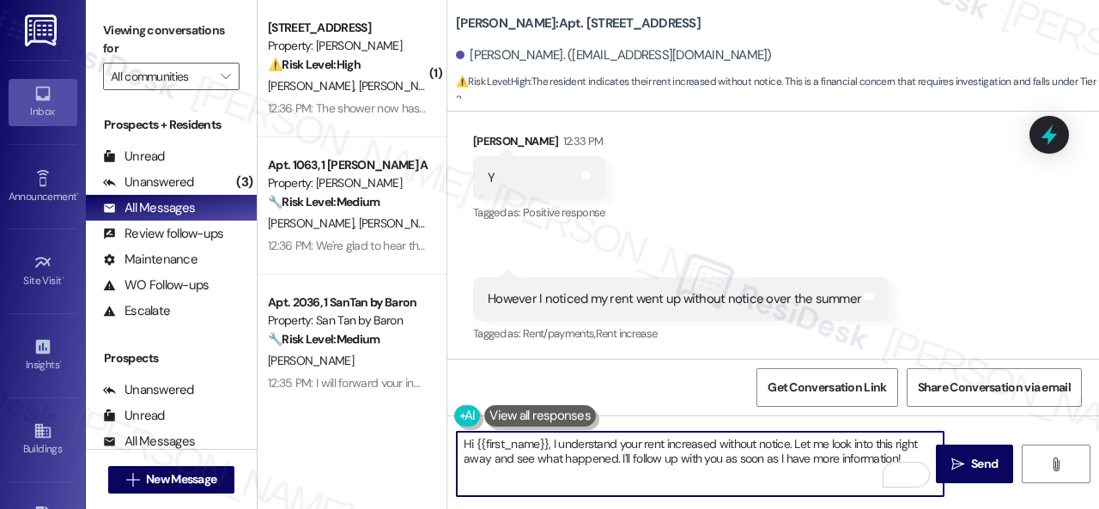
drag, startPoint x: 636, startPoint y: 447, endPoint x: 788, endPoint y: 437, distance: 152.3
click at [788, 437] on textarea "Hi {{first_name}}, I understand your rent increased without notice. Let me look…" at bounding box center [700, 464] width 487 height 64
click at [711, 483] on textarea "Hi {{first_name}}, I understand you are concerned about the rent increase. Let …" at bounding box center [700, 464] width 487 height 64
drag, startPoint x: 531, startPoint y: 446, endPoint x: 421, endPoint y: 446, distance: 109.9
click at [421, 446] on div "( 1 ) Apt. 226, 1 Merino Apts LLLP Property: [PERSON_NAME] ⚠️ Risk Level: High …" at bounding box center [679, 254] width 842 height 509
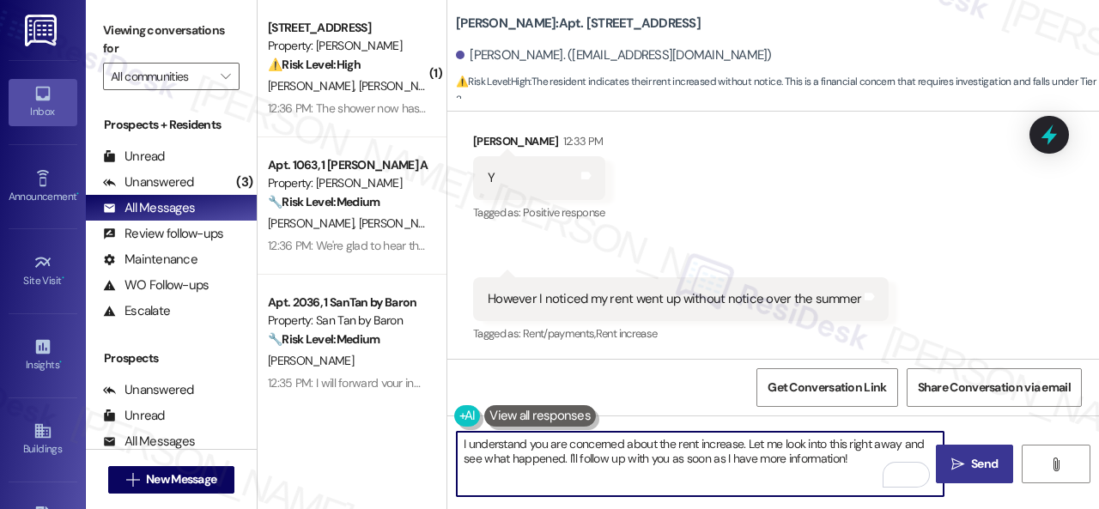
type textarea "I understand you are concerned about the rent increase. Let me look into this r…"
click at [977, 466] on span "Send" at bounding box center [984, 464] width 27 height 18
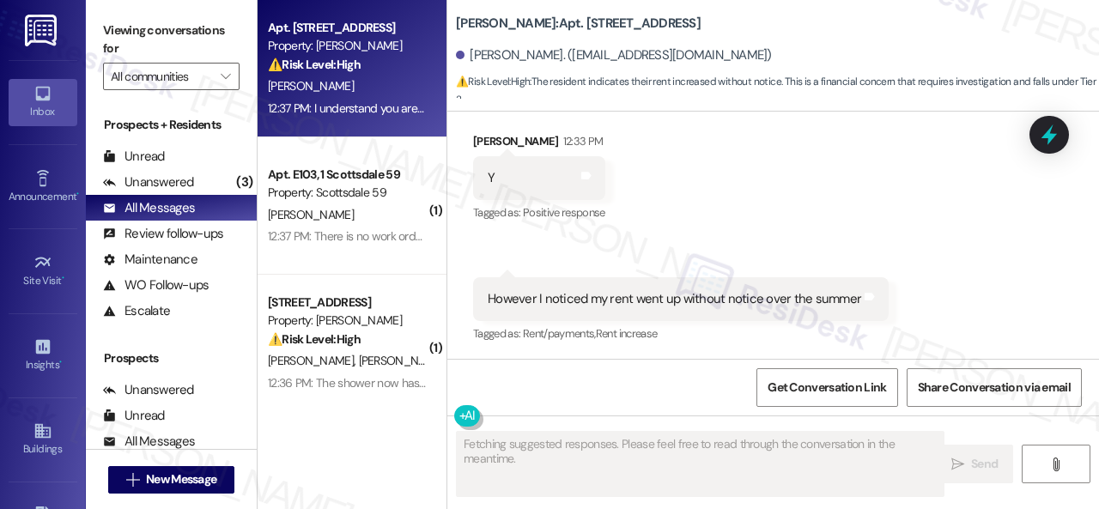
scroll to position [831, 0]
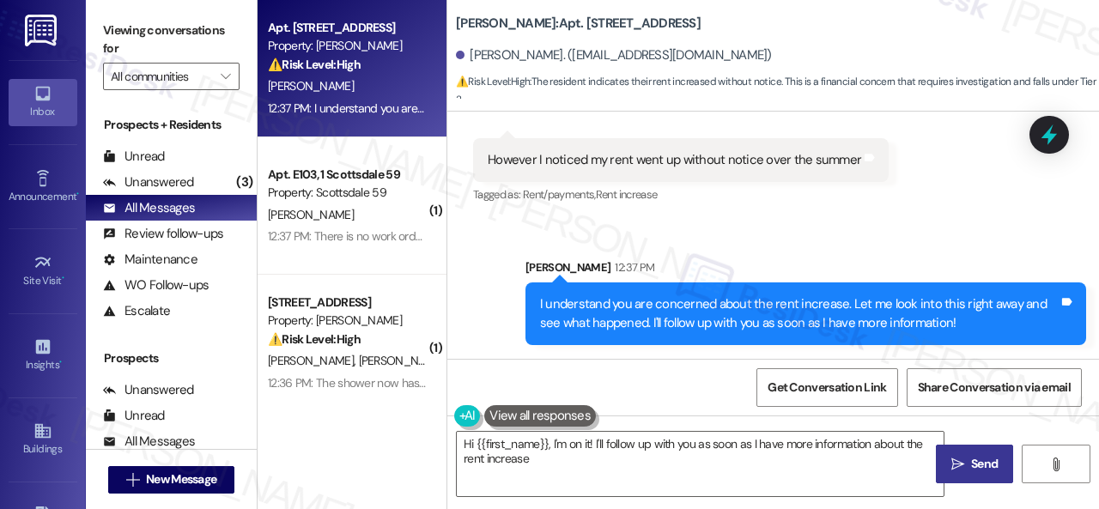
type textarea "Hi {{first_name}}, I'm on it! I'll follow up with you as soon as I have more in…"
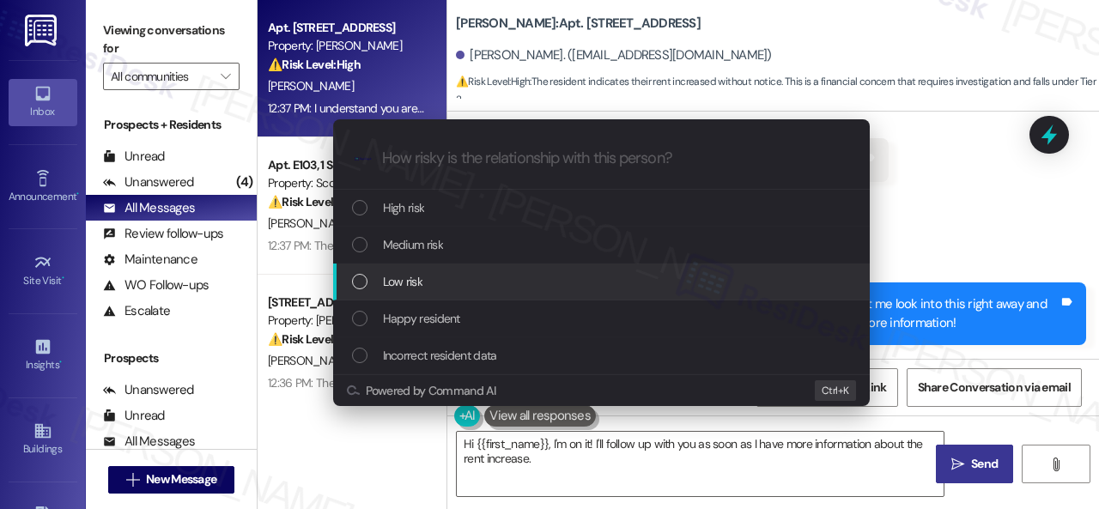
click at [391, 283] on span "Low risk" at bounding box center [403, 281] width 40 height 19
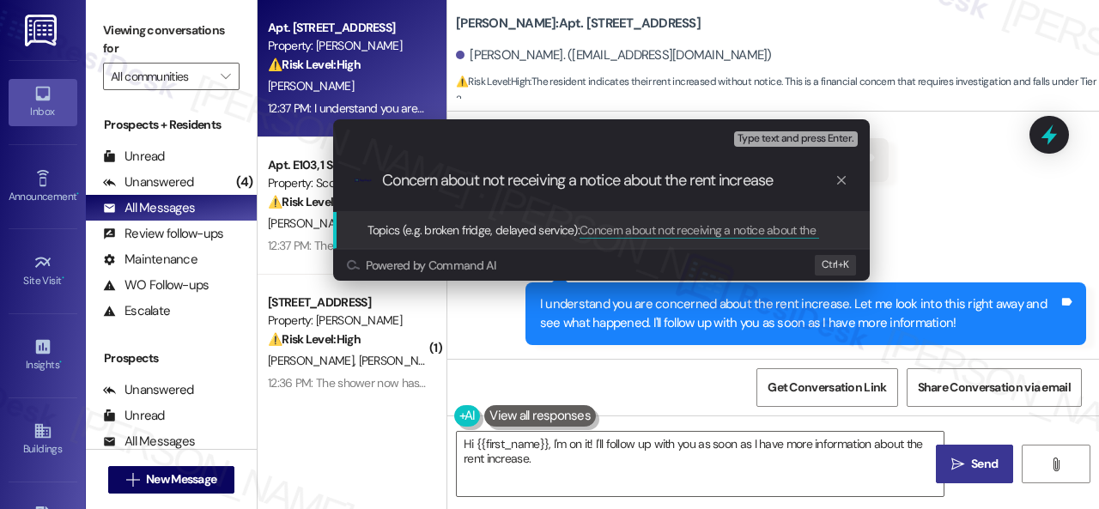
type input "Concern about not receiving a notice about the rent increase."
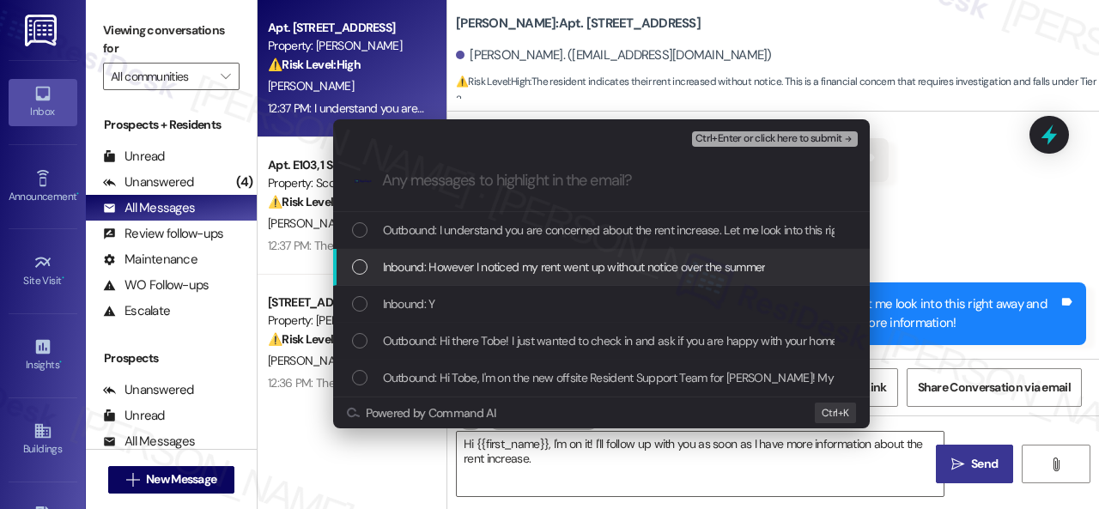
click at [549, 272] on span "Inbound: However I noticed my rent went up without notice over the summer" at bounding box center [574, 267] width 383 height 19
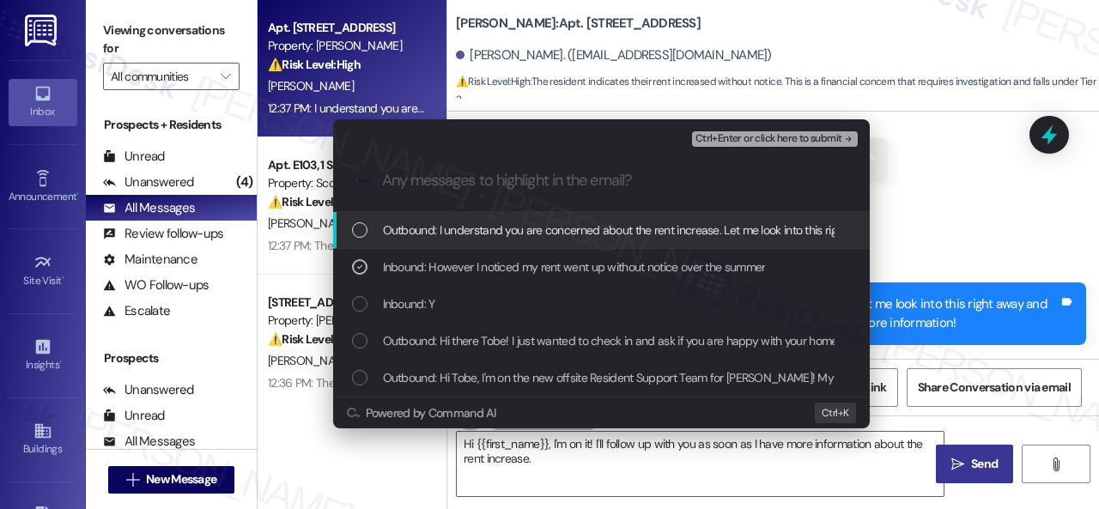
click at [721, 136] on span "Ctrl+Enter or click here to submit" at bounding box center [769, 139] width 147 height 12
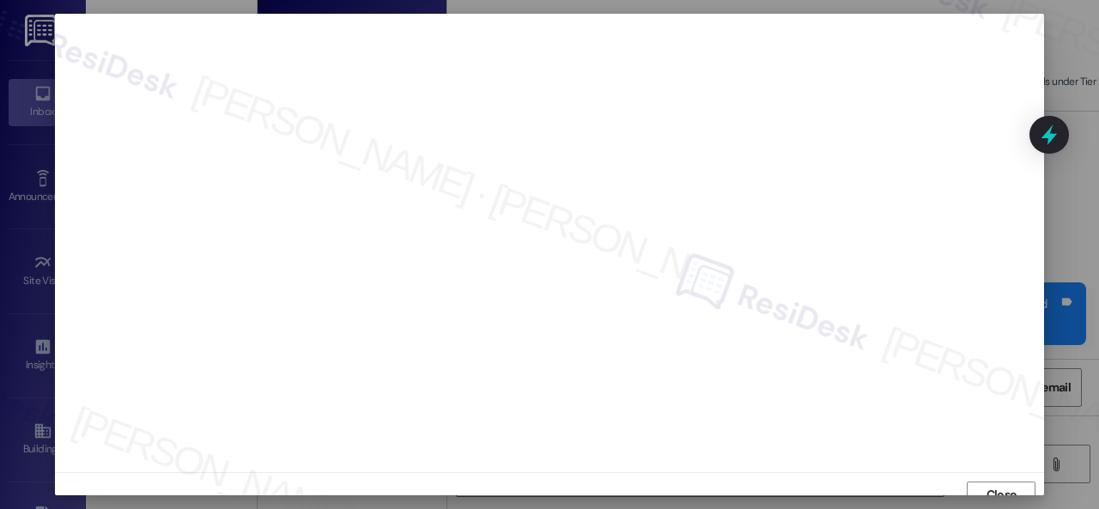
scroll to position [13, 0]
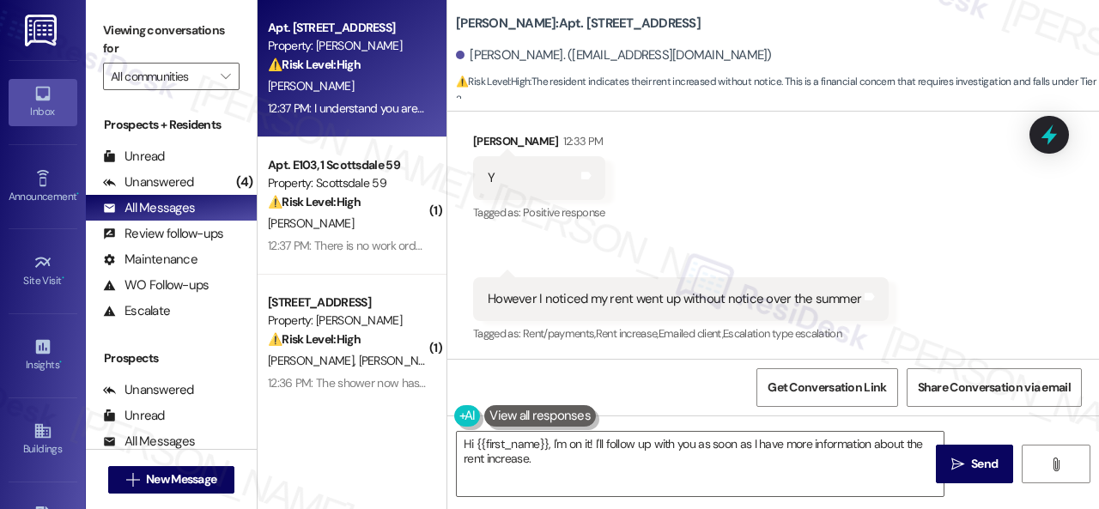
scroll to position [856, 0]
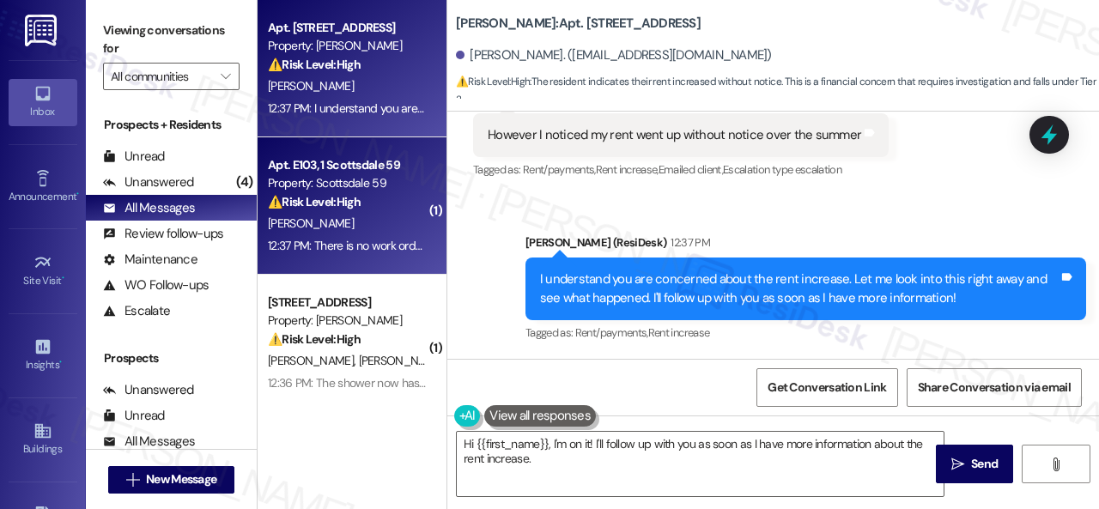
click at [399, 216] on div "[PERSON_NAME]" at bounding box center [347, 223] width 162 height 21
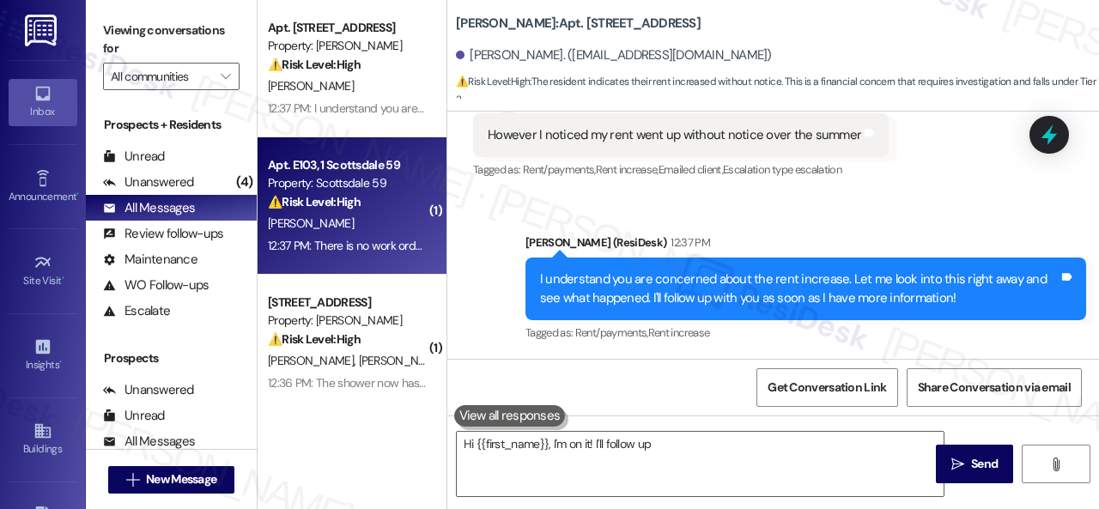
type textarea "Hi {{first_name}}, I'm on it! I'll follow up"
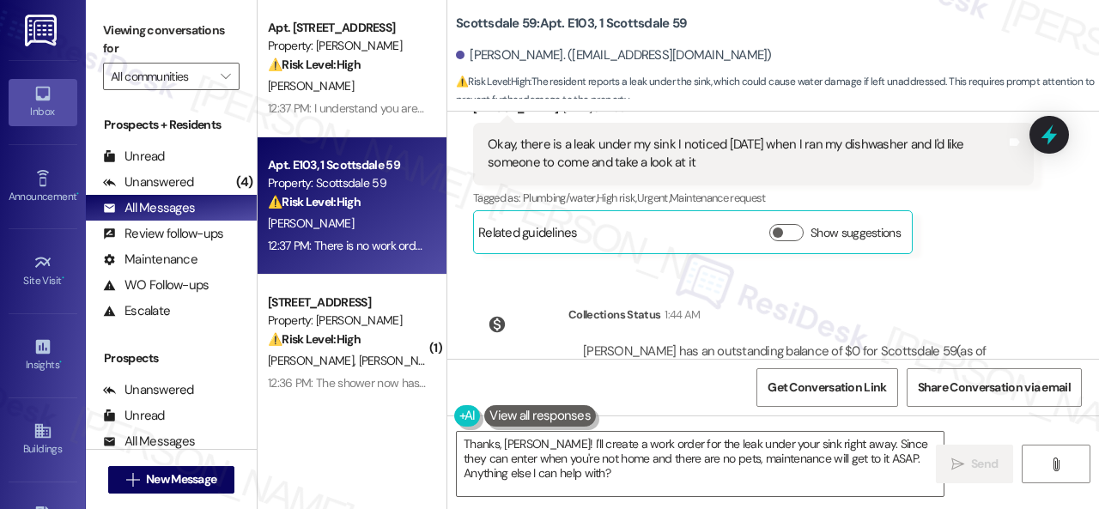
scroll to position [744, 0]
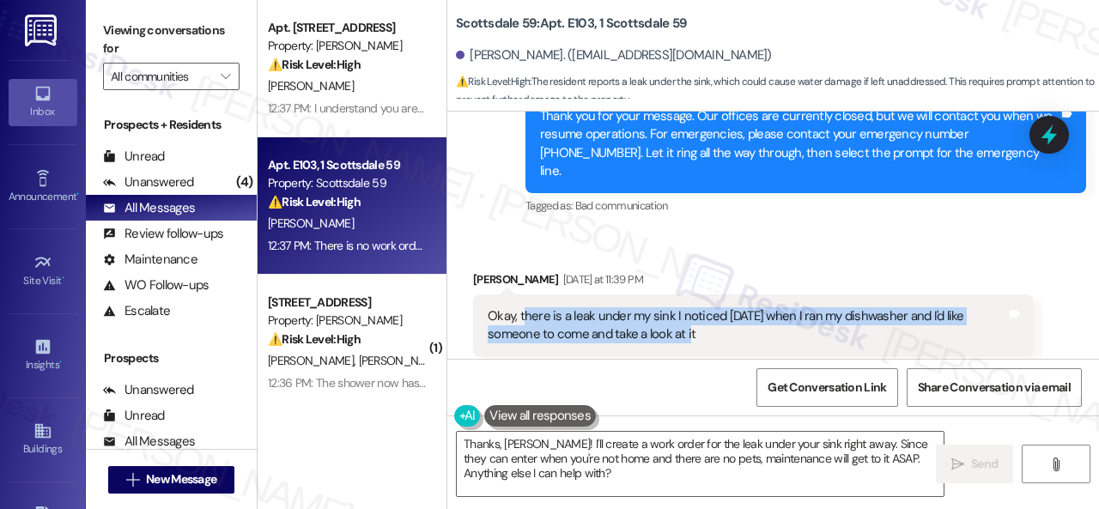
drag, startPoint x: 522, startPoint y: 277, endPoint x: 715, endPoint y: 297, distance: 193.4
click at [715, 308] on div "Okay, there is a leak under my sink I noticed [DATE] when I ran my dishwasher a…" at bounding box center [747, 326] width 519 height 37
copy div "here is a leak under my sink I noticed [DATE] when I ran my dishwasher and I'd …"
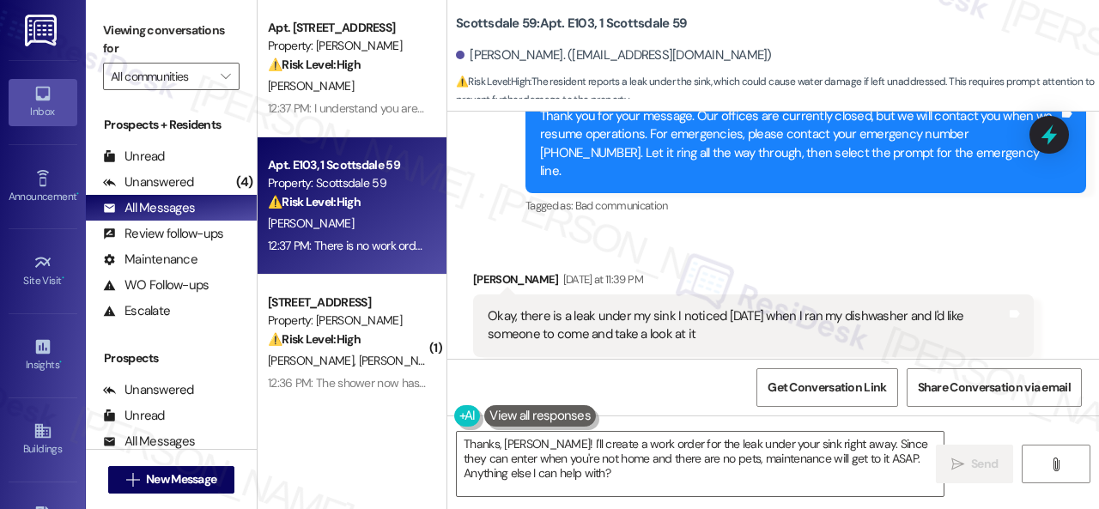
click at [841, 193] on div "Sent via SMS ResiDesk After Hours Assistant [DATE] at 11:36 PM Thank you for yo…" at bounding box center [806, 145] width 587 height 174
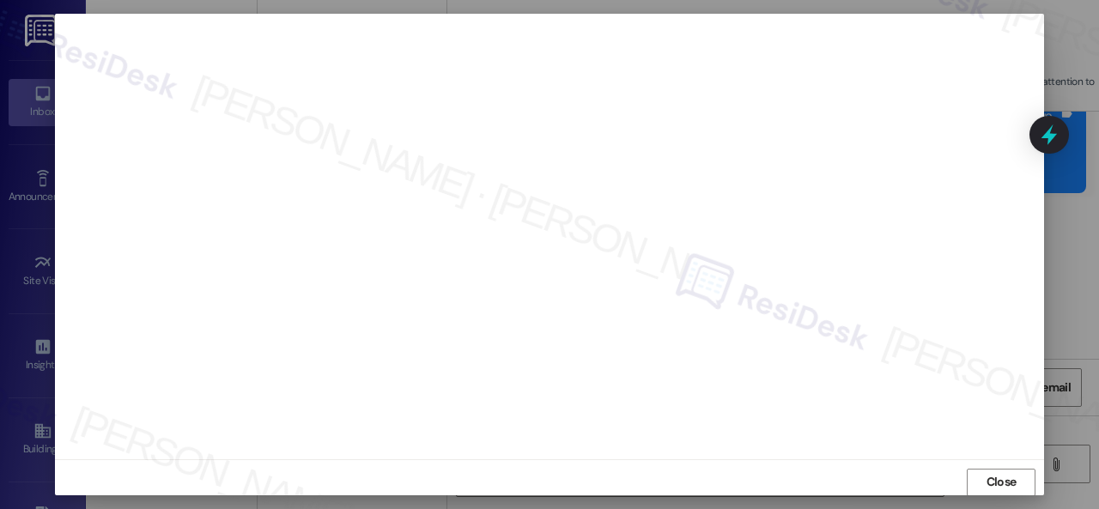
scroll to position [21, 0]
drag, startPoint x: 992, startPoint y: 475, endPoint x: 983, endPoint y: 475, distance: 9.4
click at [994, 475] on span "Close" at bounding box center [1002, 474] width 30 height 18
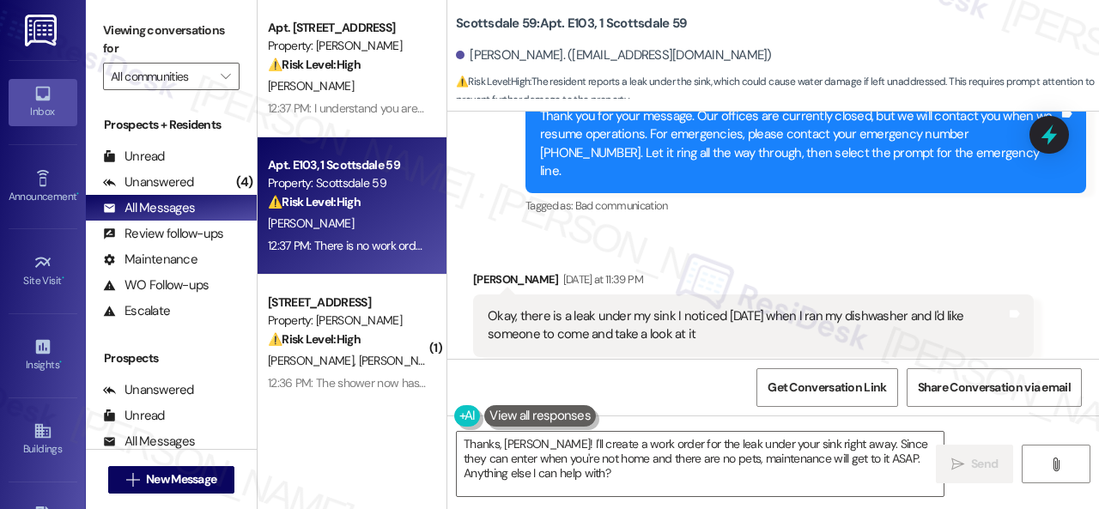
click at [965, 232] on div "Received via SMS [PERSON_NAME] [DATE] at 11:39 PM Okay, there is a leak under m…" at bounding box center [774, 336] width 652 height 208
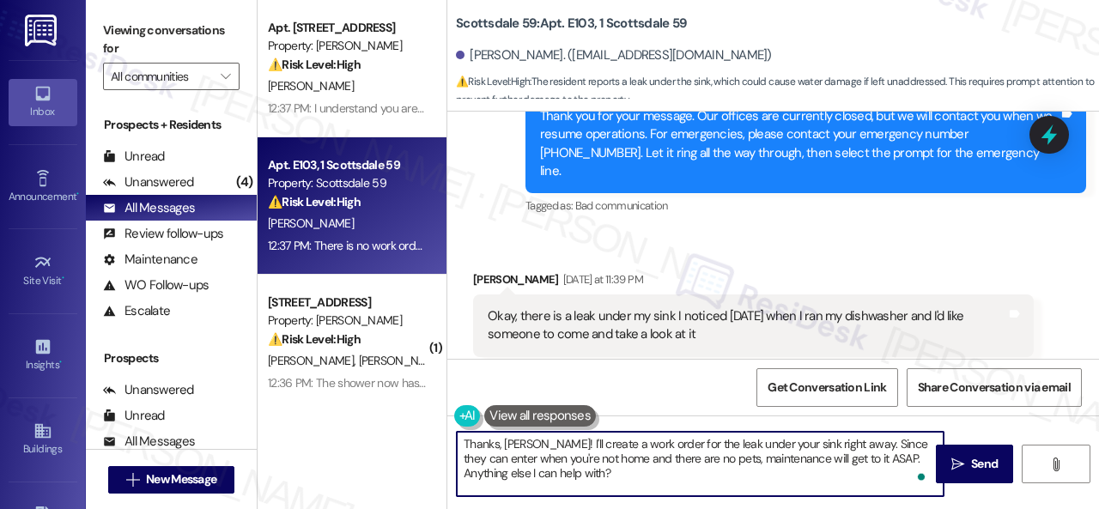
drag, startPoint x: 565, startPoint y: 485, endPoint x: 395, endPoint y: 420, distance: 182.2
click at [395, 420] on div "Apt. 159, 1 Merino Apts LLLP Property: [PERSON_NAME] ⚠️ Risk Level: High The re…" at bounding box center [679, 254] width 842 height 509
paste textarea "you. I've submitted a work order on your behalf and notified the site team. Ple…"
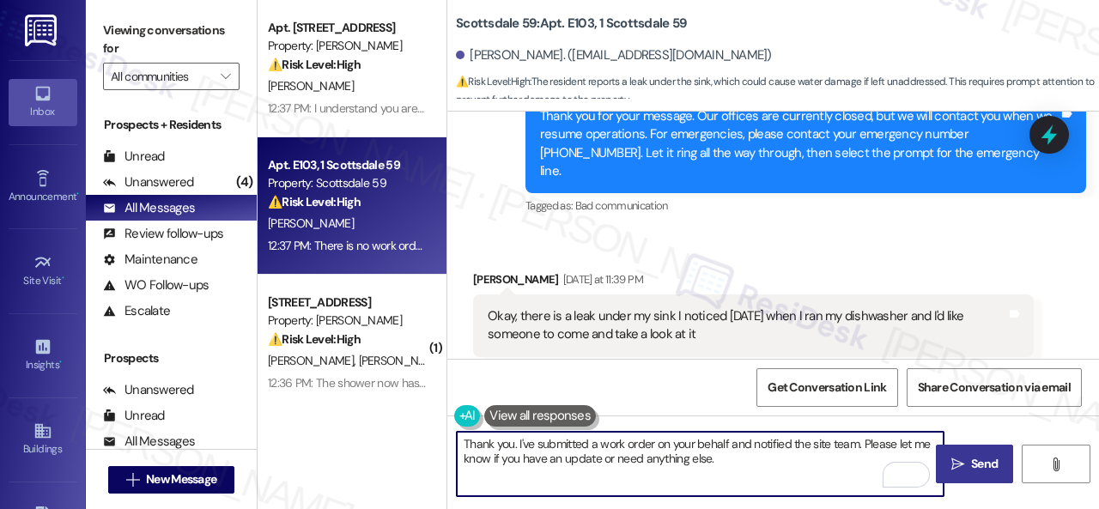
type textarea "Thank you. I've submitted a work order on your behalf and notified the site tea…"
click at [955, 472] on span " Send" at bounding box center [975, 464] width 54 height 18
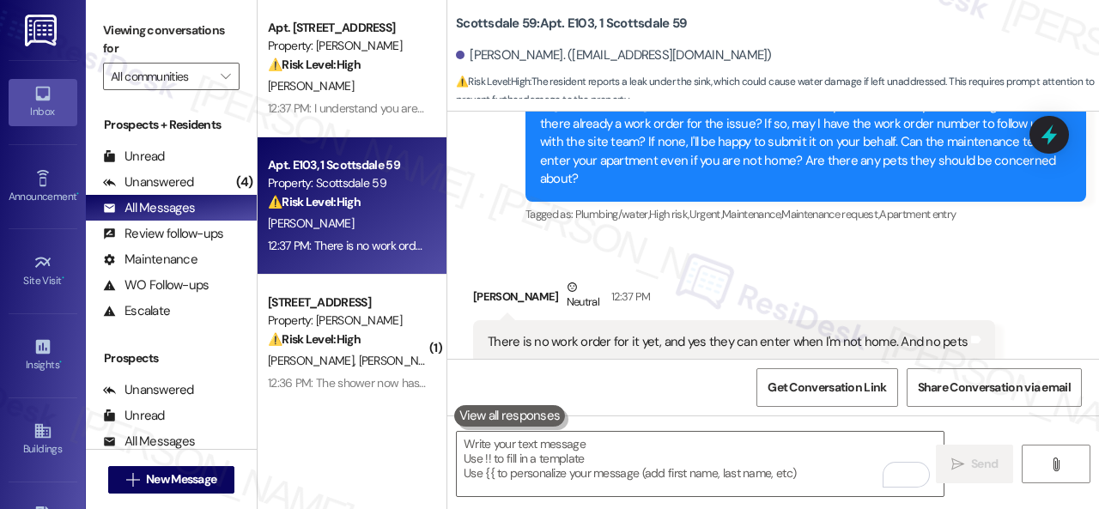
scroll to position [1344, 0]
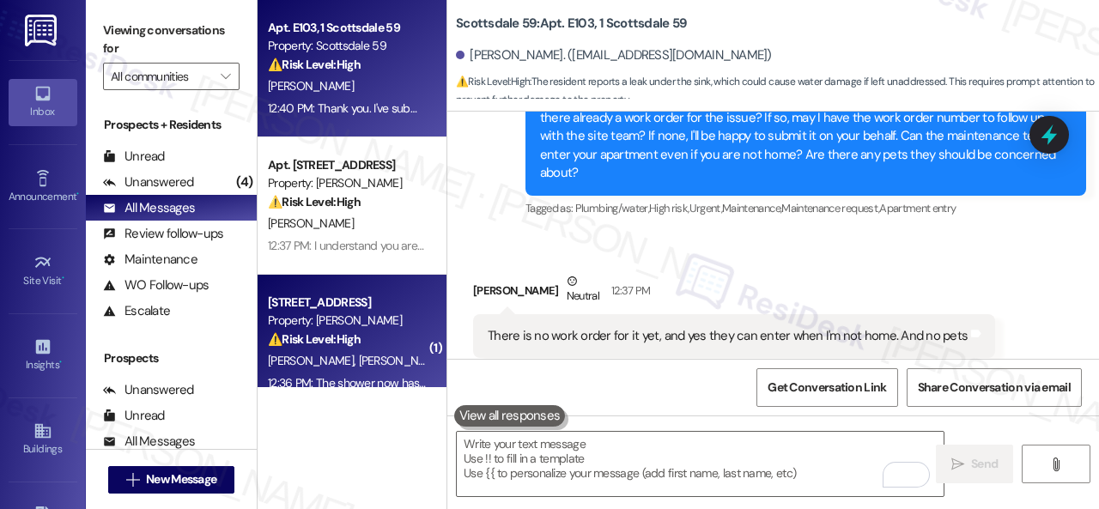
click at [397, 366] on div "[PERSON_NAME] [PERSON_NAME]" at bounding box center [347, 360] width 162 height 21
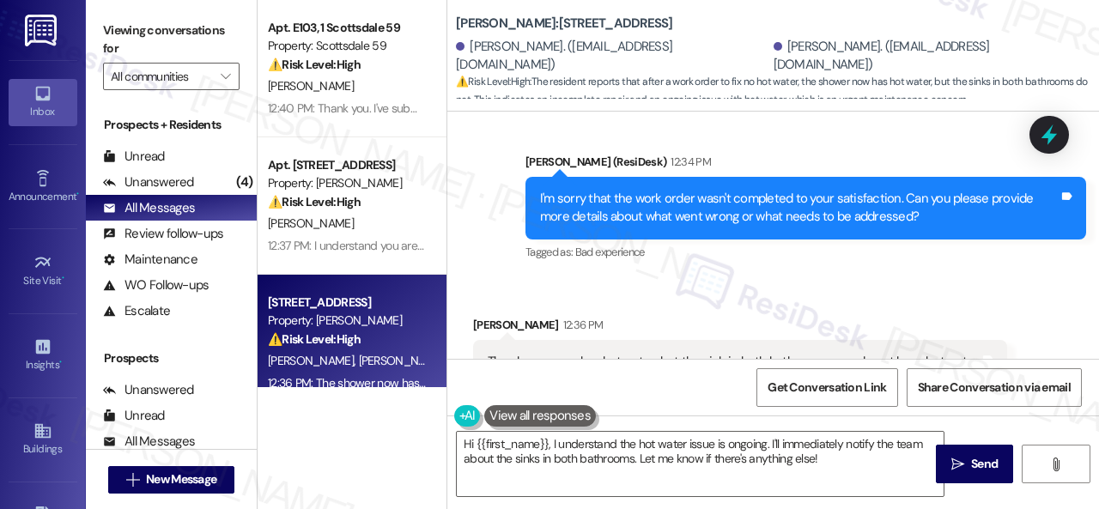
scroll to position [1767, 0]
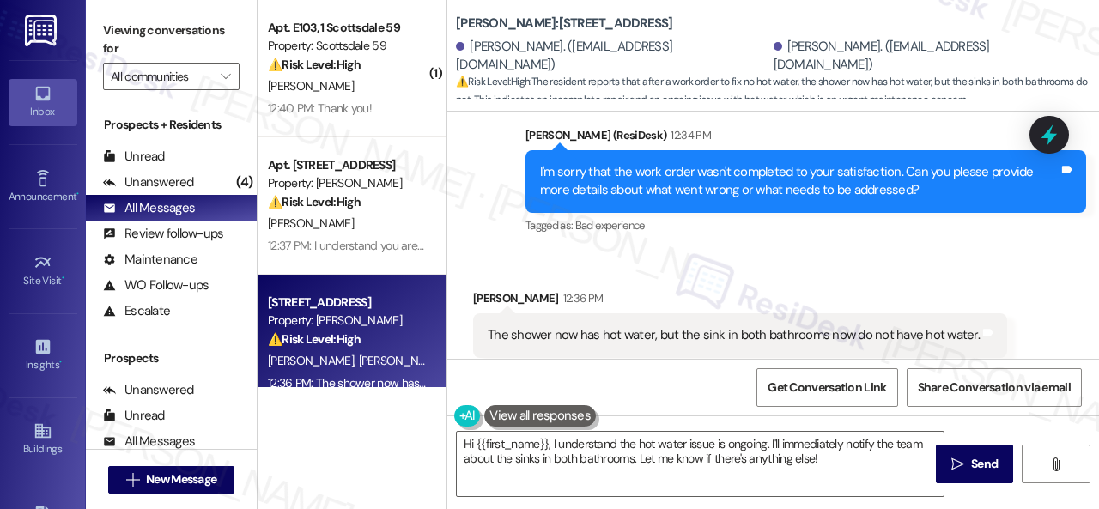
click at [996, 277] on div "Received via SMS Grant Higdon 12:36 PM The shower now has hot water, but the si…" at bounding box center [740, 336] width 560 height 119
drag, startPoint x: 837, startPoint y: 463, endPoint x: 51, endPoint y: 368, distance: 792.6
click at [127, 417] on div "Viewing conversations for All communities  Prospects + Residents Unread (0) Un…" at bounding box center [593, 254] width 1014 height 509
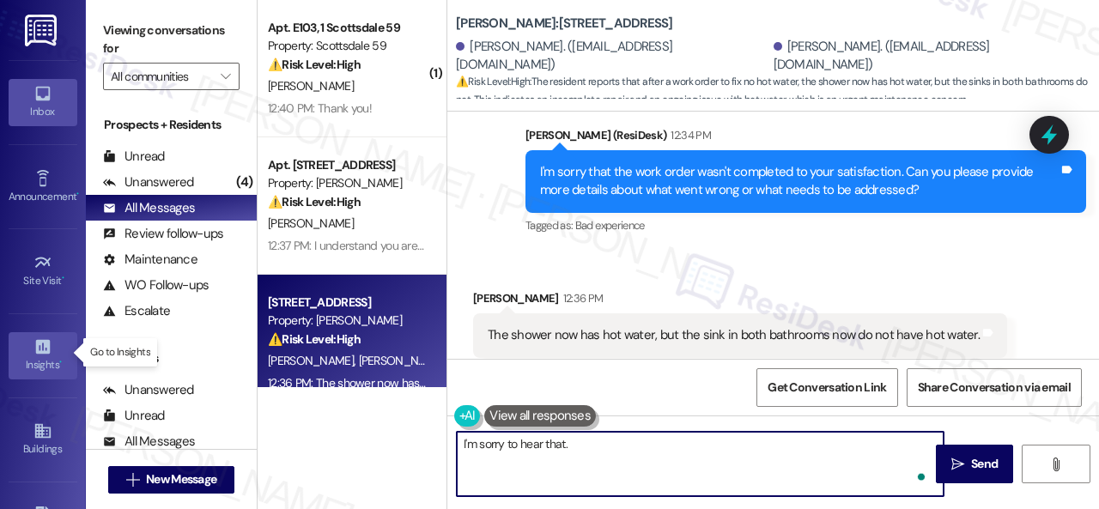
paste textarea "Is there already a work order for the issue? If so, may I have the work order n…"
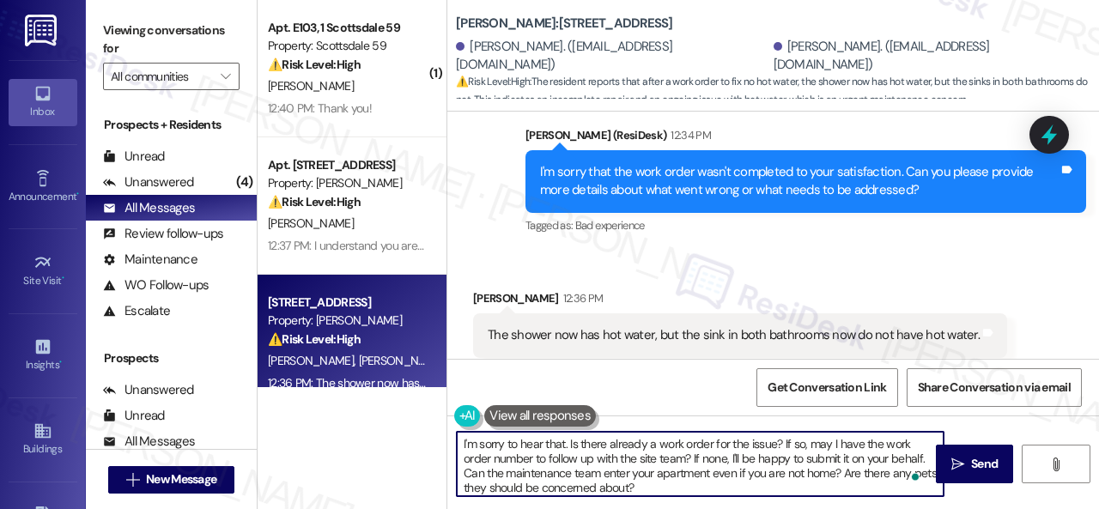
click at [750, 444] on textarea "I'm sorry to hear that. Is there already a work order for the issue? If so, may…" at bounding box center [700, 464] width 487 height 64
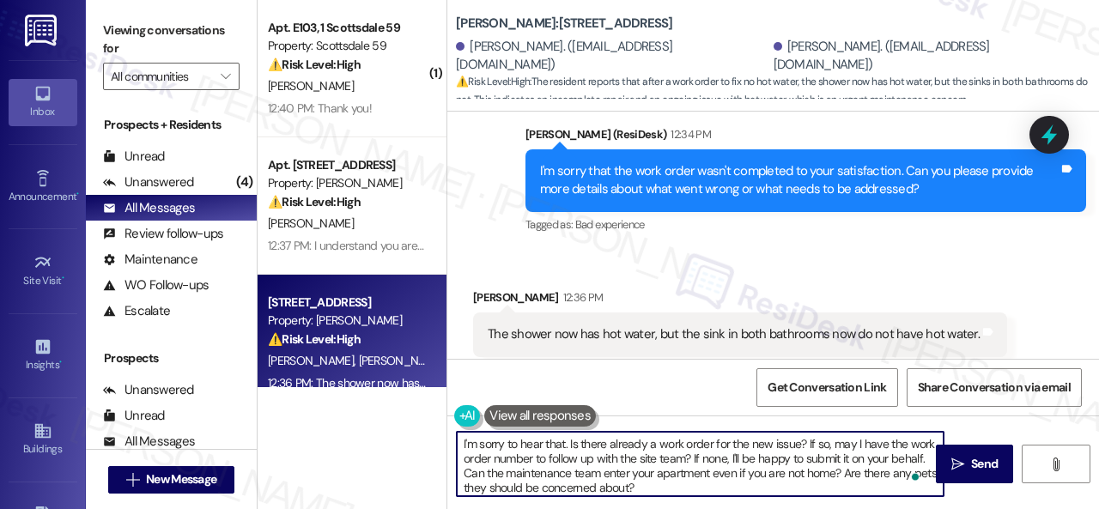
click at [875, 454] on textarea "I'm sorry to hear that. Is there already a work order for the new issue? If so,…" at bounding box center [700, 464] width 487 height 64
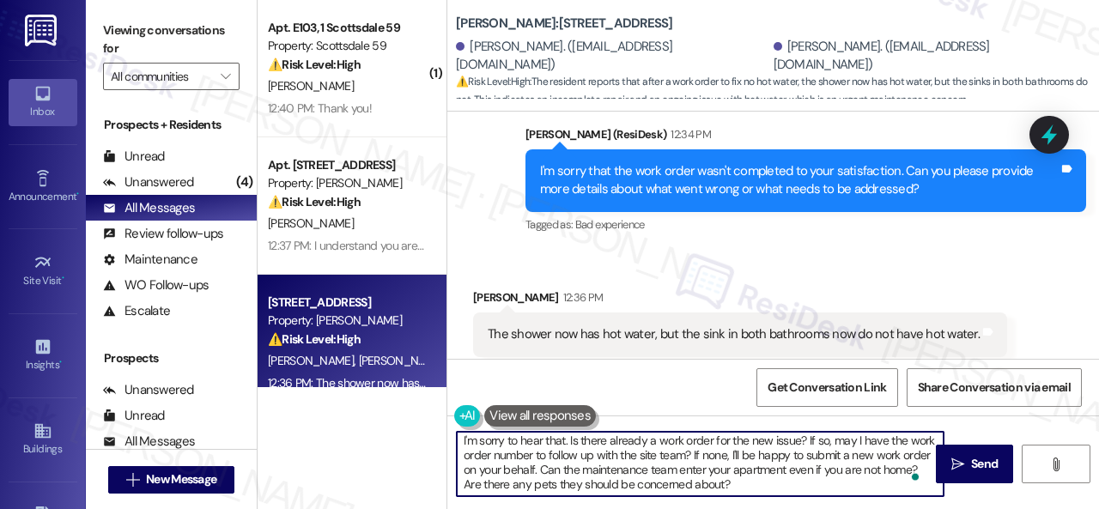
scroll to position [5, 0]
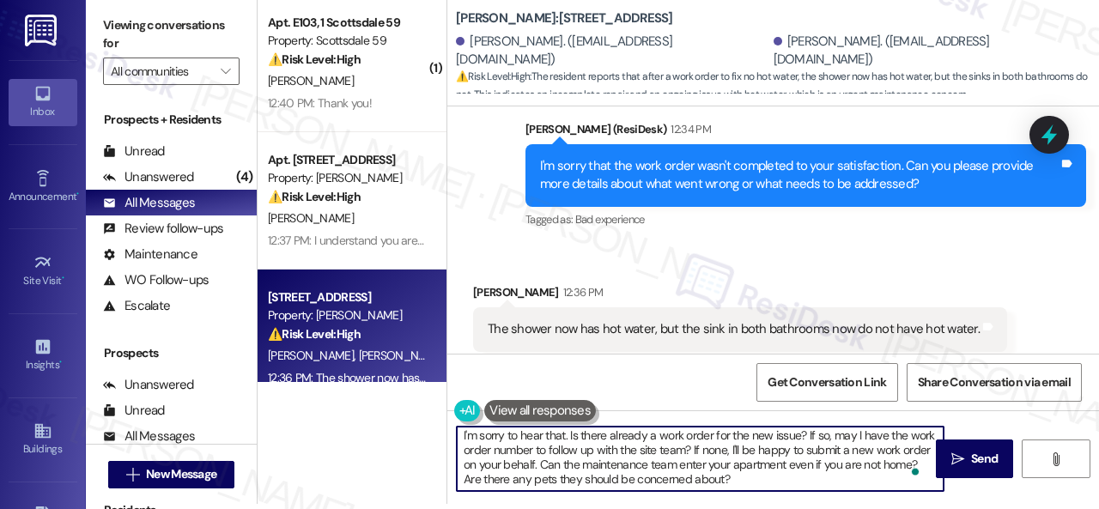
click at [803, 485] on textarea "I'm sorry to hear that. Is there already a work order for the new issue? If so,…" at bounding box center [700, 459] width 487 height 64
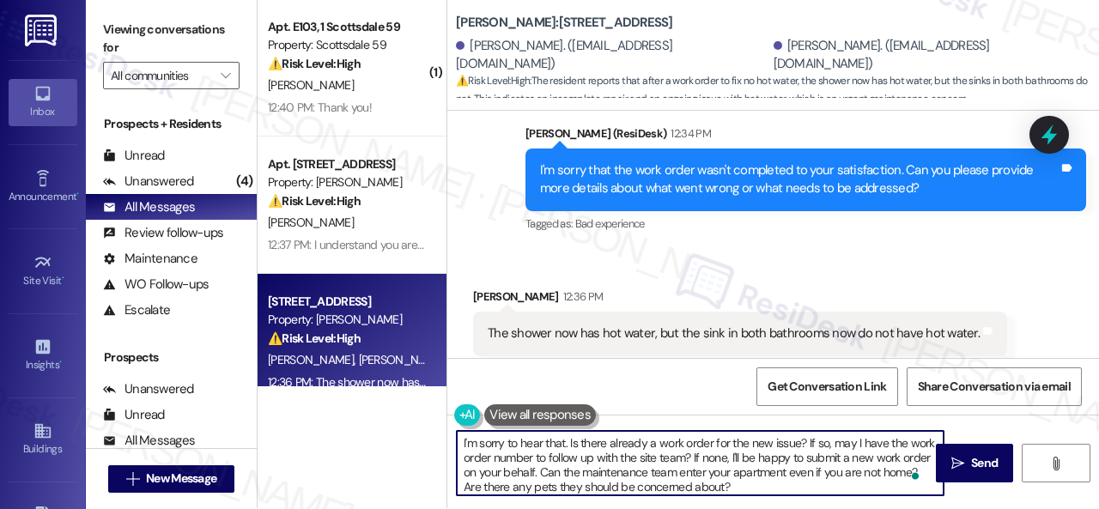
scroll to position [0, 0]
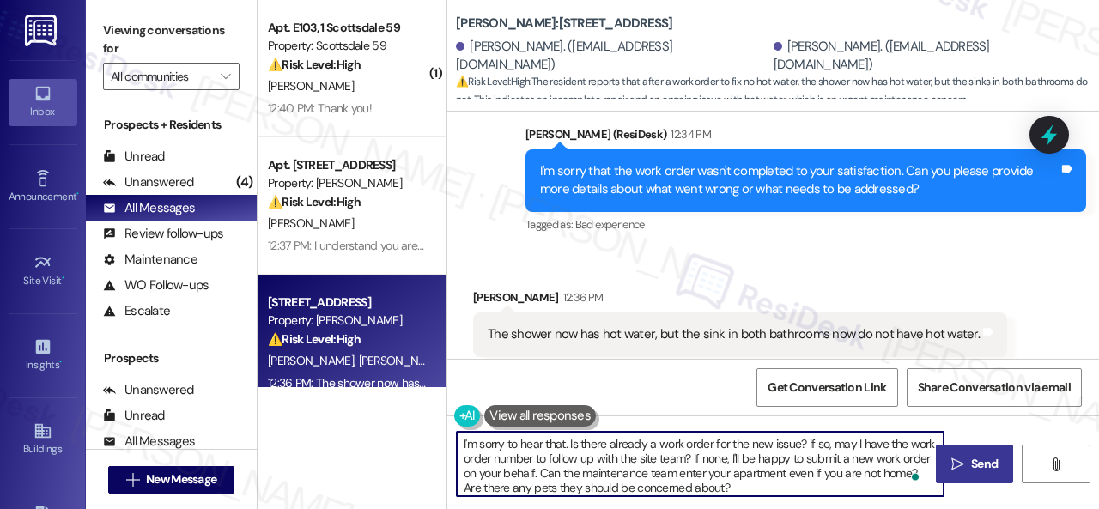
type textarea "I'm sorry to hear that. Is there already a work order for the new issue? If so,…"
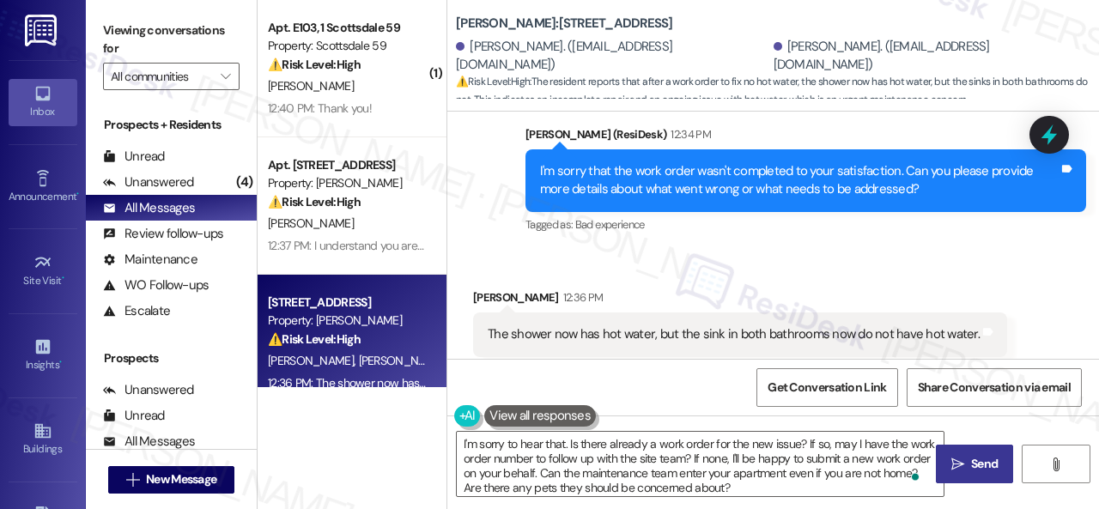
click at [977, 472] on span "Send" at bounding box center [984, 464] width 27 height 18
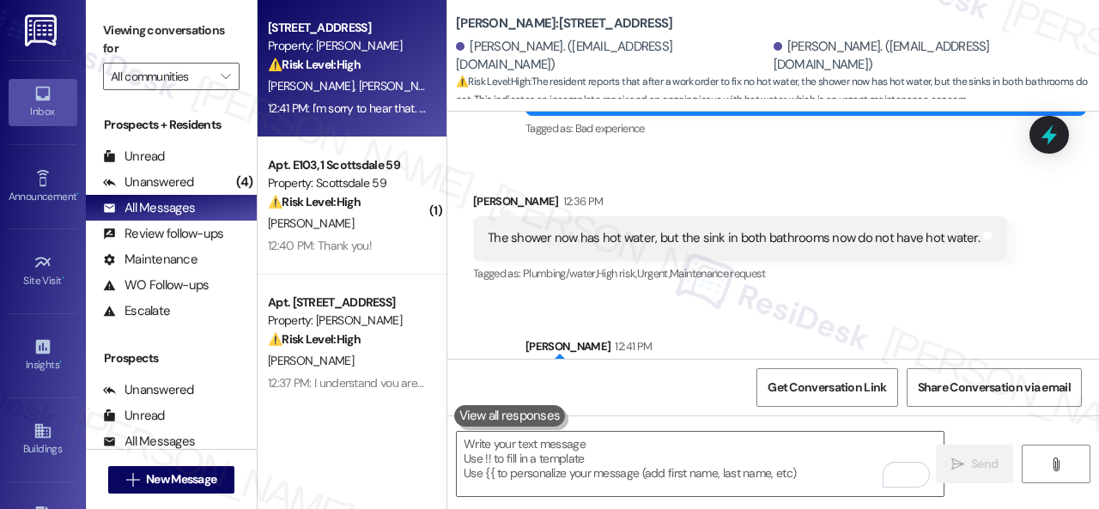
scroll to position [1943, 0]
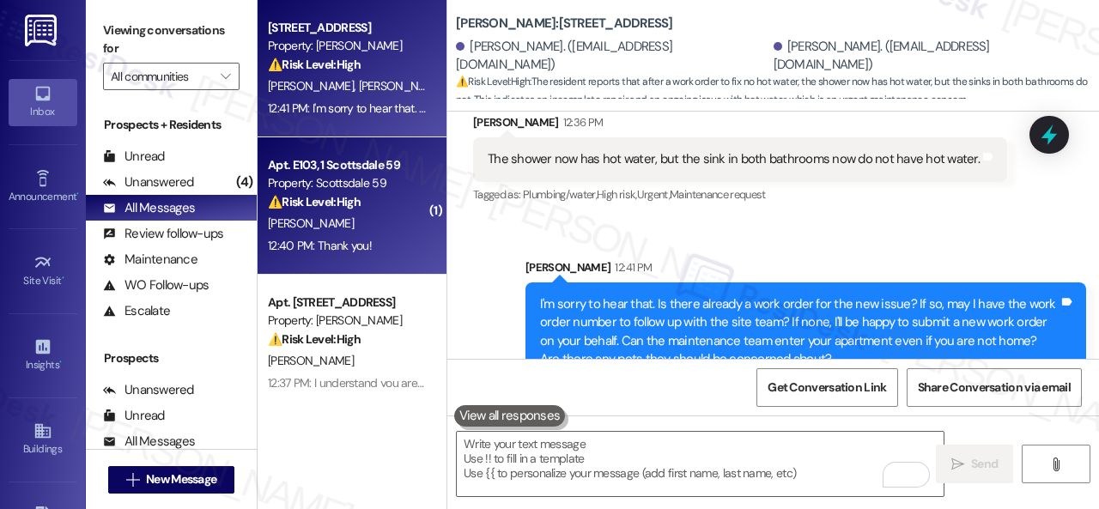
click at [378, 212] on div "Apt. E103, 1 Scottsdale 59 Property: Scottsdale 59 ⚠️ Risk Level: High The resi…" at bounding box center [347, 184] width 162 height 58
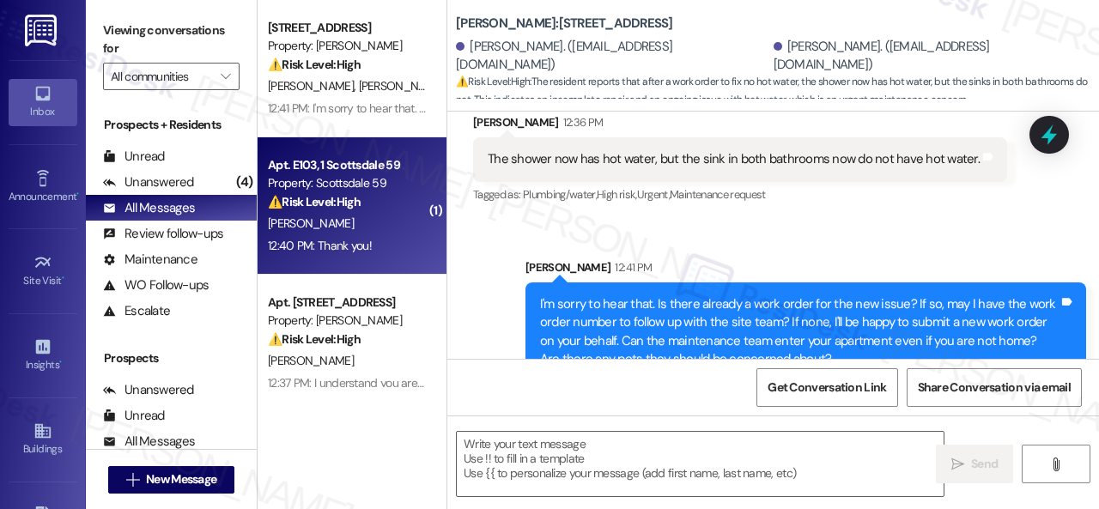
type textarea "Fetching suggested responses. Please feel free to read through the conversation…"
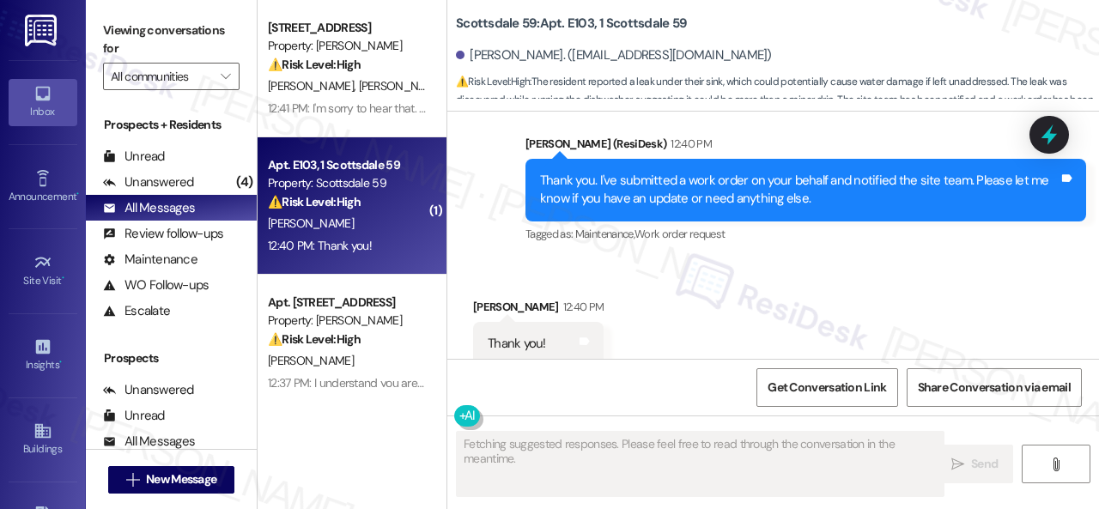
scroll to position [1653, 0]
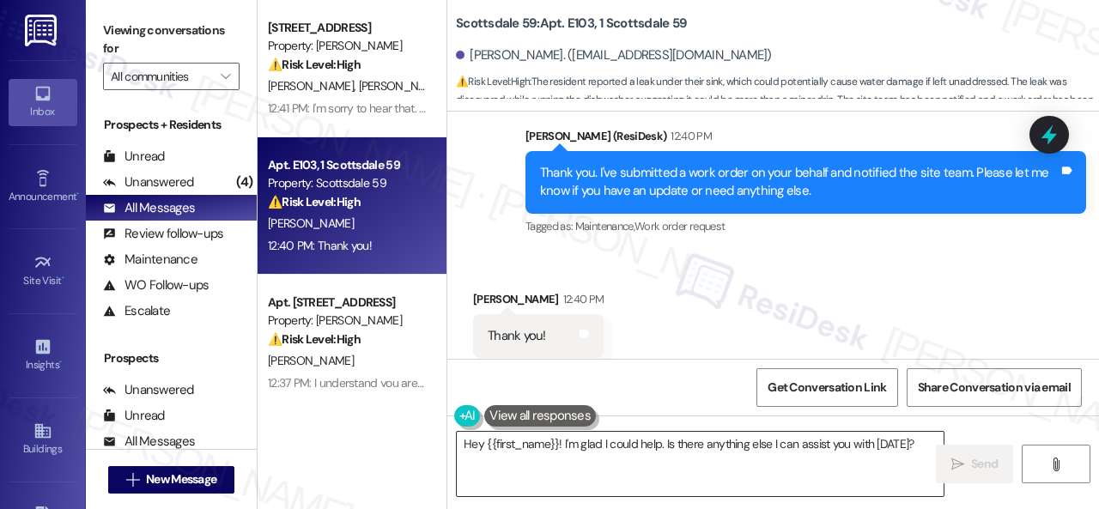
click at [622, 454] on textarea "Hey {{first_name}}! I'm glad I could help. Is there anything else I can assist …" at bounding box center [700, 464] width 487 height 64
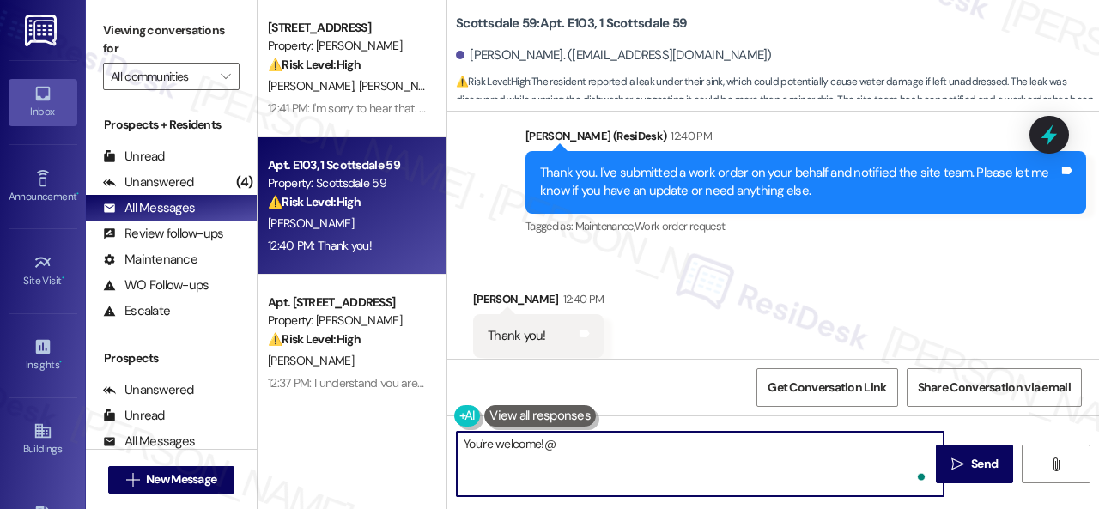
type textarea "You're welcome!"
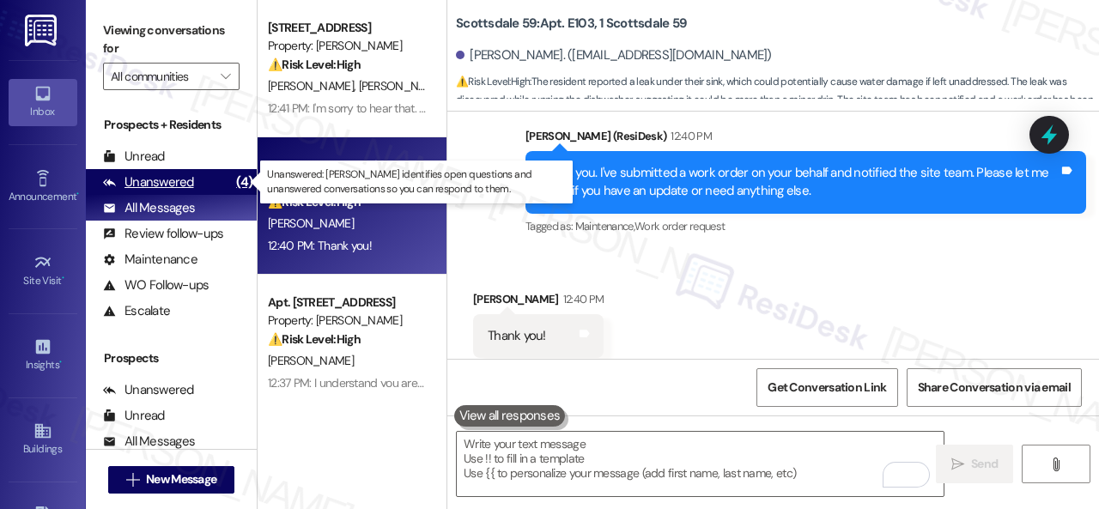
click at [151, 180] on div "Unanswered" at bounding box center [148, 183] width 91 height 18
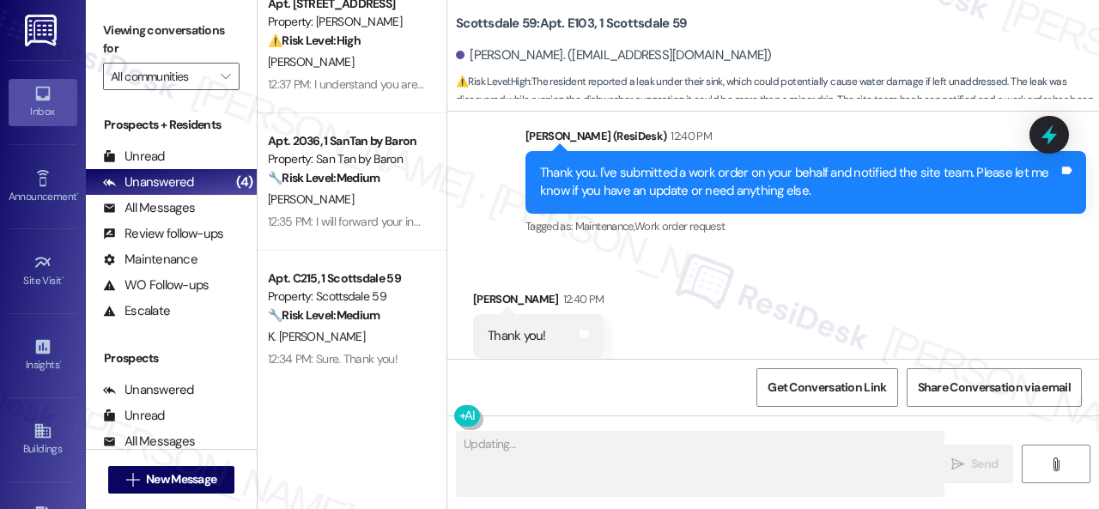
scroll to position [5, 0]
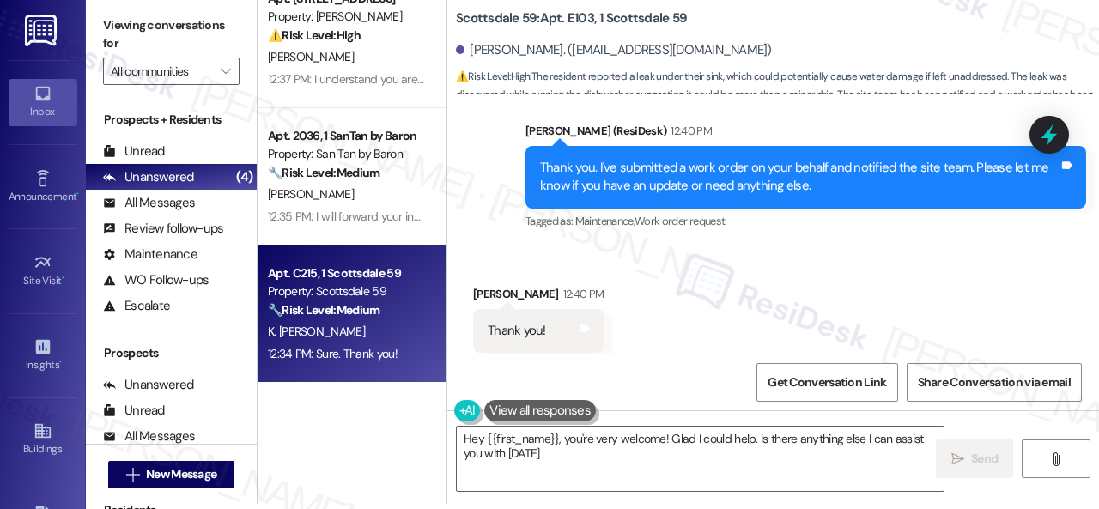
type textarea "Hey {{first_name}}, you're very welcome! Glad I could help. Is there anything e…"
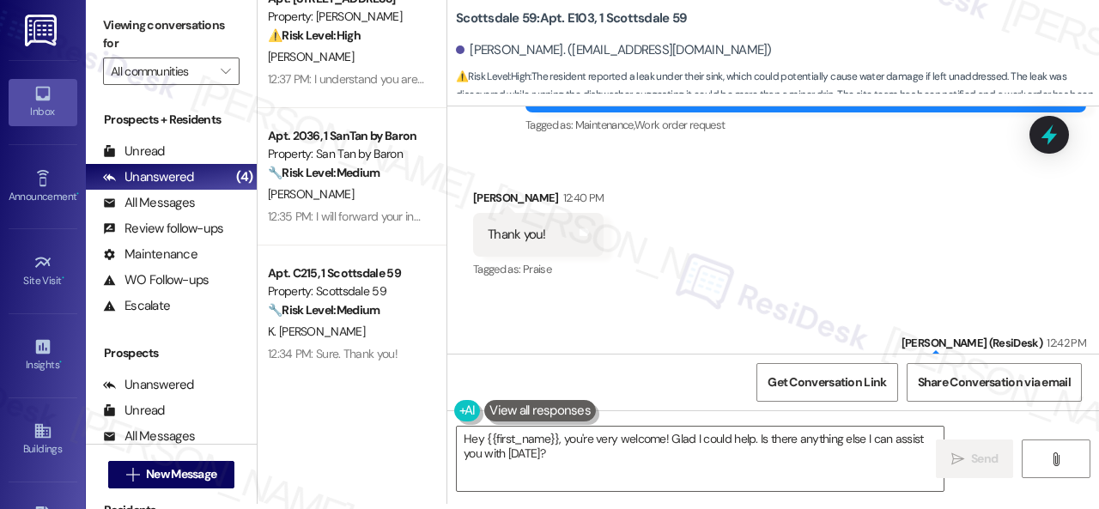
scroll to position [1799, 0]
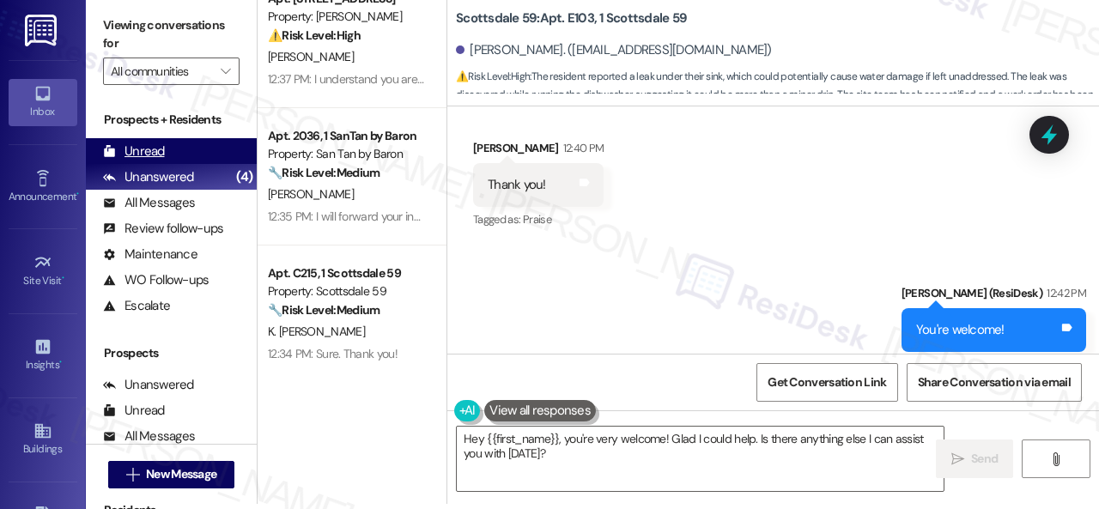
click at [144, 154] on div "Unread" at bounding box center [134, 152] width 62 height 18
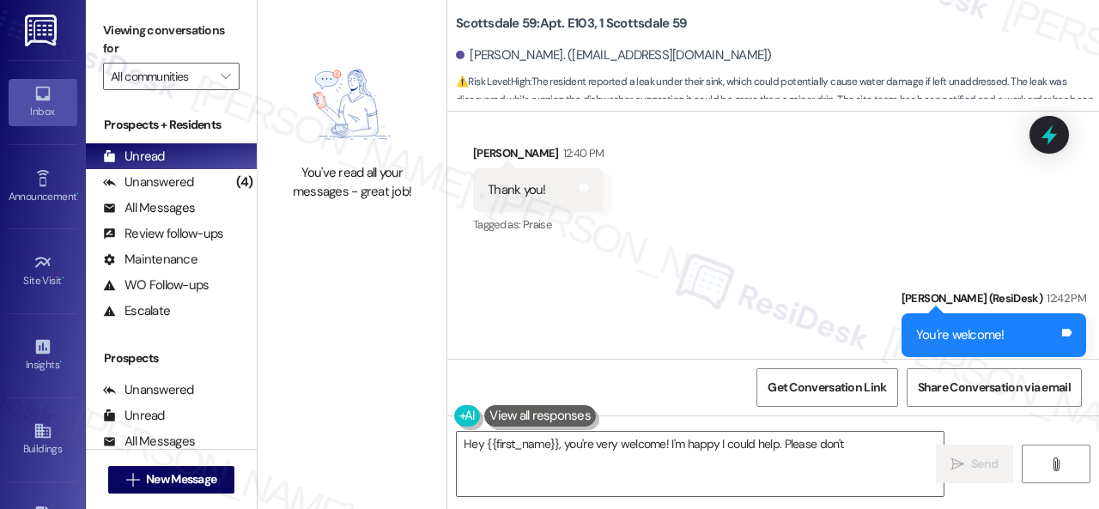
type textarea "Hey {{first_name}}, you're very welcome! I'm happy I could help. Please don't h…"
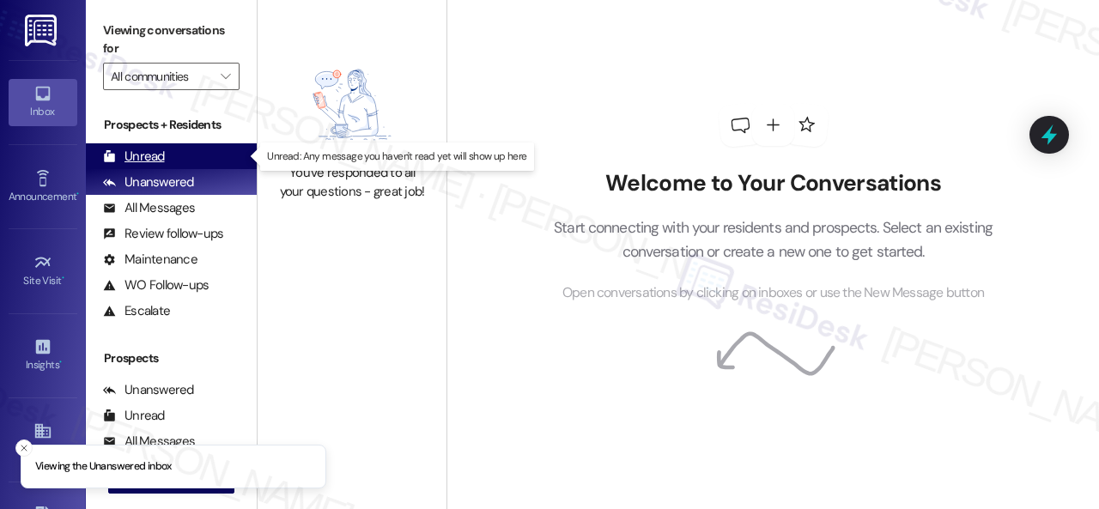
click at [153, 162] on div "Unread" at bounding box center [134, 157] width 62 height 18
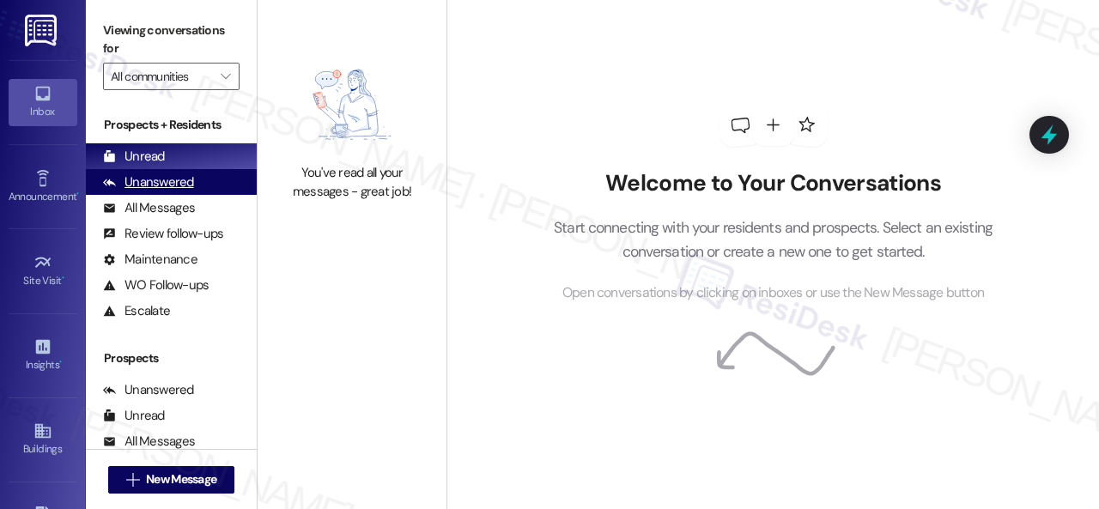
click at [163, 180] on div "Unanswered" at bounding box center [148, 183] width 91 height 18
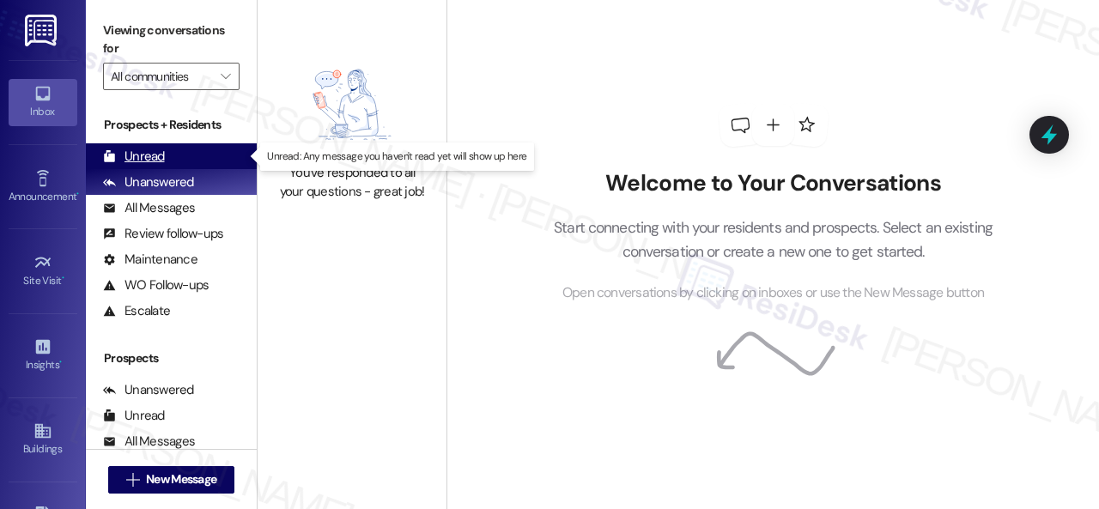
click at [144, 155] on div "Unread" at bounding box center [134, 157] width 62 height 18
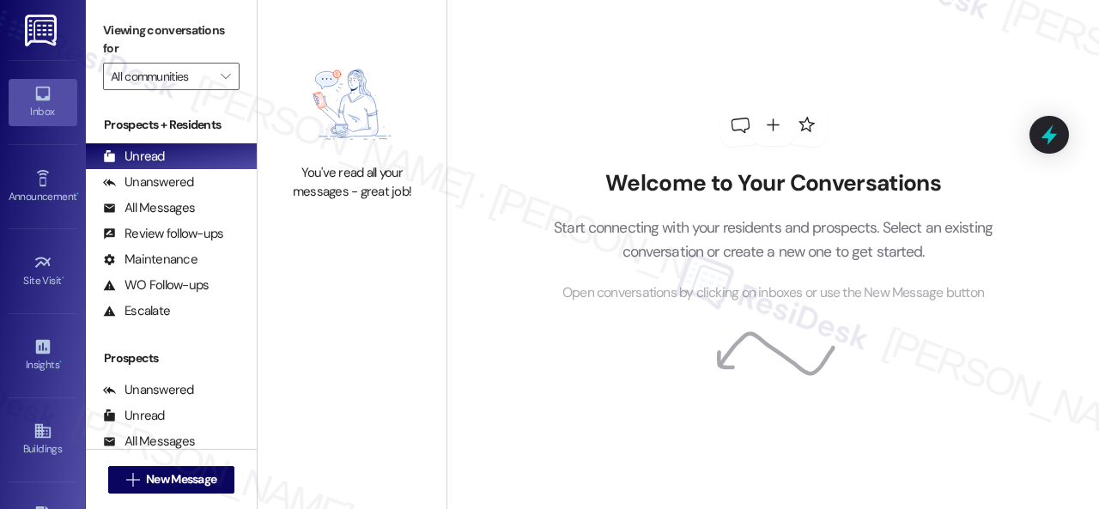
click at [537, 12] on div "Welcome to Your Conversations Start connecting with your residents and prospect…" at bounding box center [773, 203] width 515 height 407
